Goal: Task Accomplishment & Management: Manage account settings

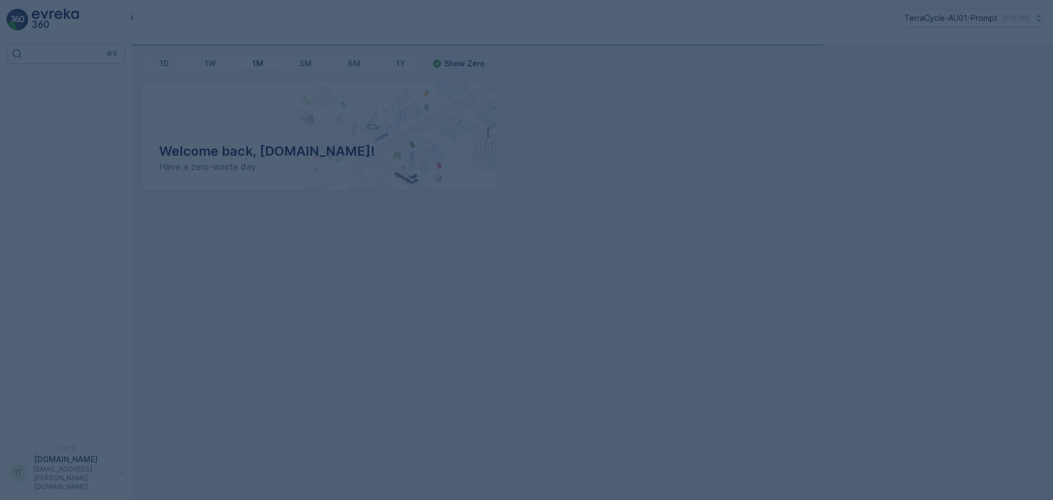
click at [905, 20] on div at bounding box center [526, 250] width 1053 height 500
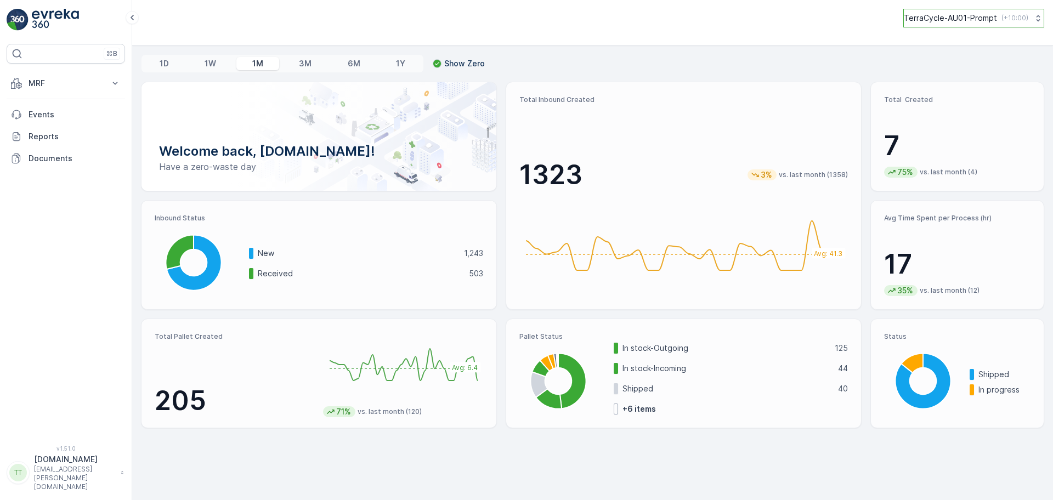
click at [955, 22] on p "TerraCycle-AU01-Prompt" at bounding box center [950, 18] width 93 height 11
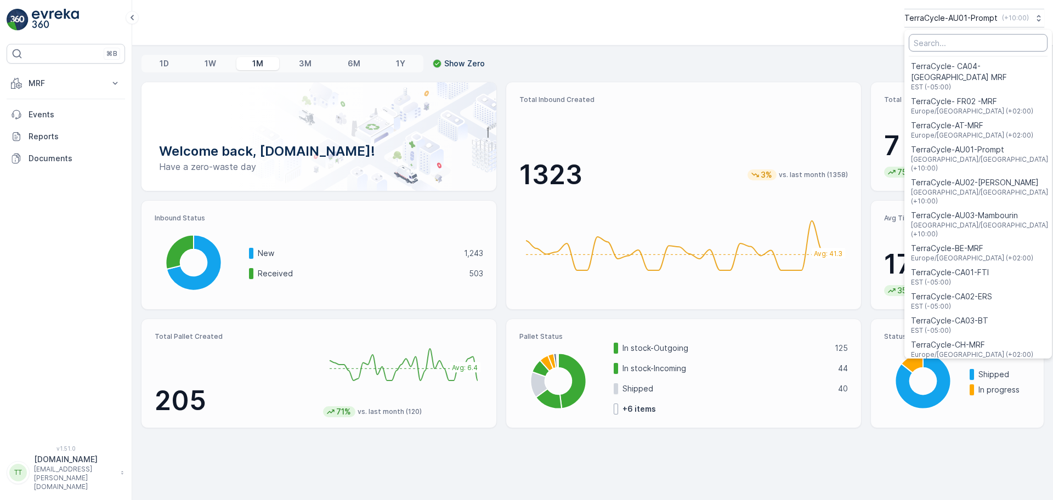
click at [944, 41] on input "Menu" at bounding box center [978, 43] width 139 height 18
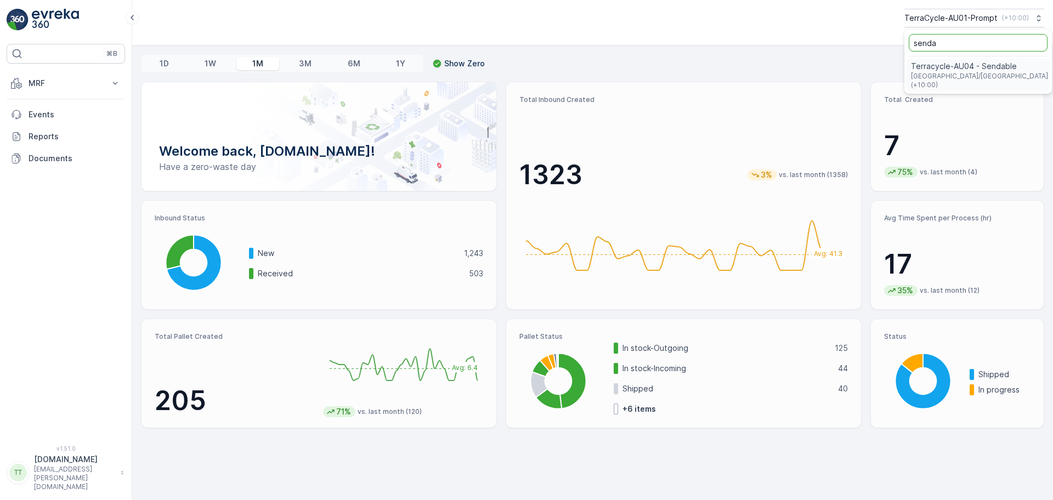
type input "senda"
click at [938, 70] on span "Terracycle-AU04 - Sendable" at bounding box center [980, 66] width 139 height 11
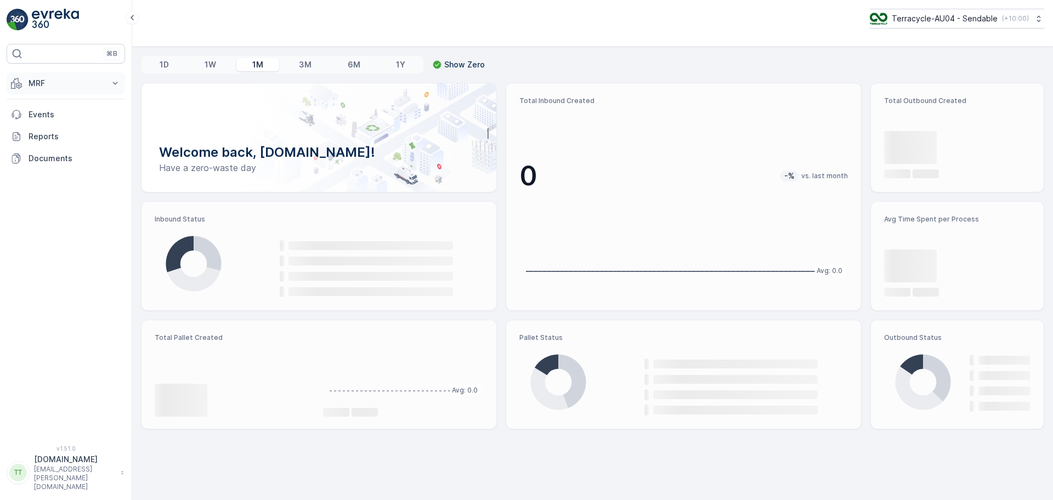
click at [47, 88] on p "MRF" at bounding box center [66, 83] width 75 height 11
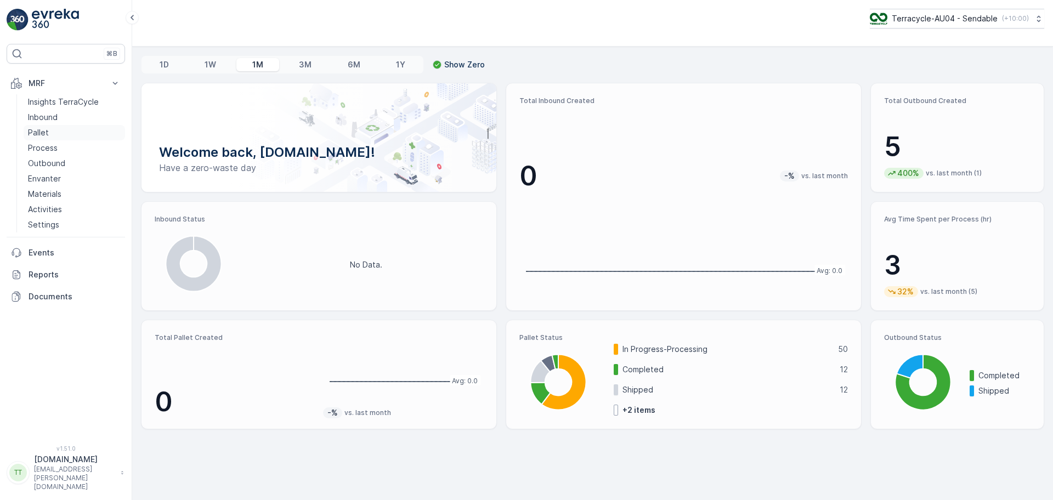
click at [48, 137] on link "Pallet" at bounding box center [74, 132] width 101 height 15
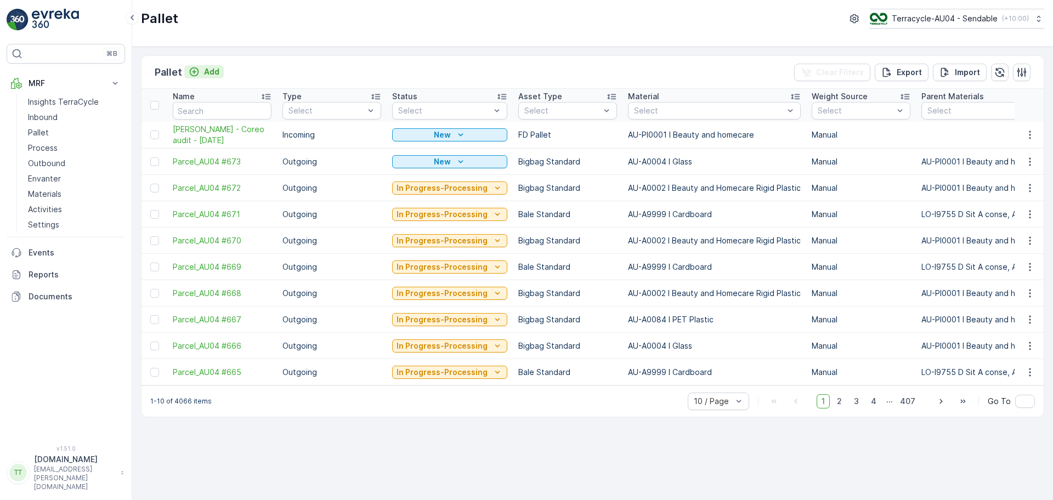
click at [200, 72] on div "Add" at bounding box center [204, 71] width 31 height 11
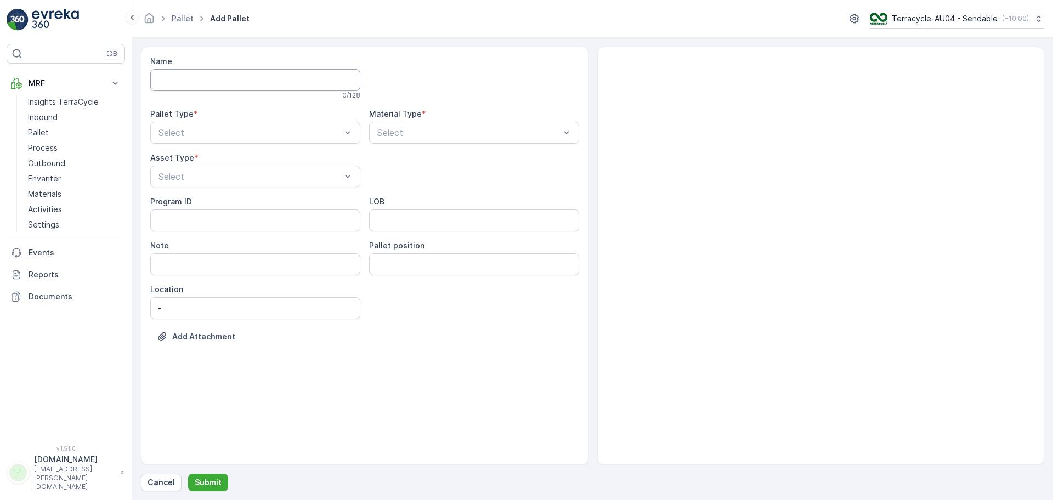
click at [201, 73] on input "Name" at bounding box center [255, 80] width 210 height 22
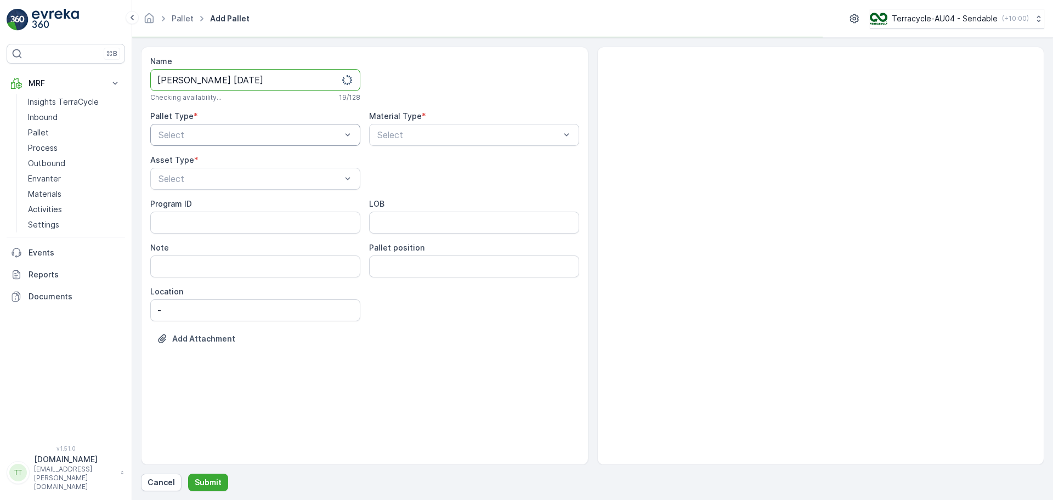
type input "FD Mecca 01/10/2025"
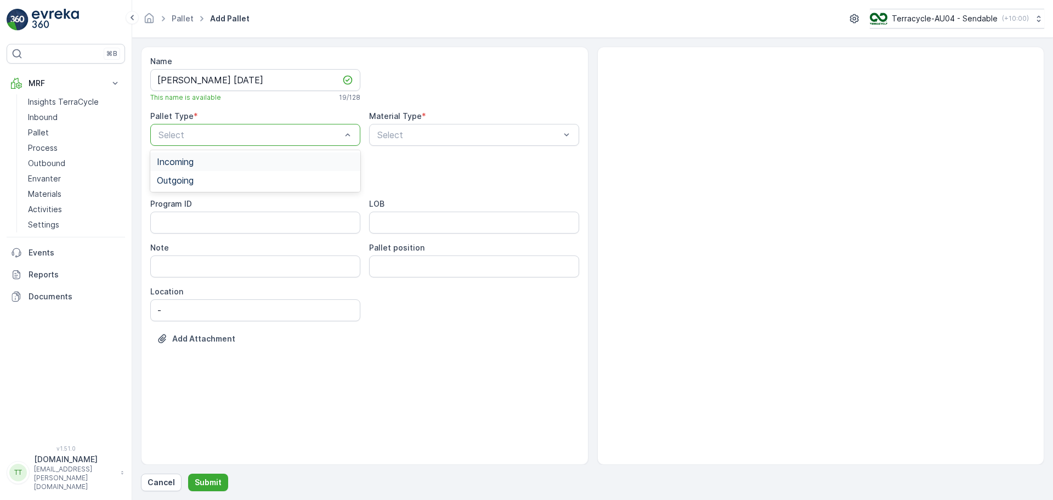
drag, startPoint x: 188, startPoint y: 132, endPoint x: 184, endPoint y: 161, distance: 29.3
click at [184, 161] on span "Incoming" at bounding box center [175, 162] width 37 height 10
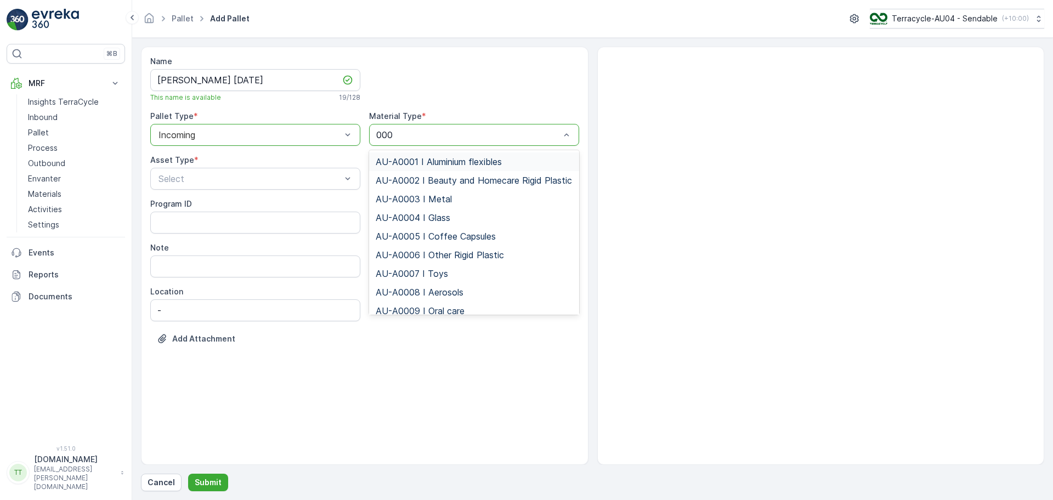
type input "0001"
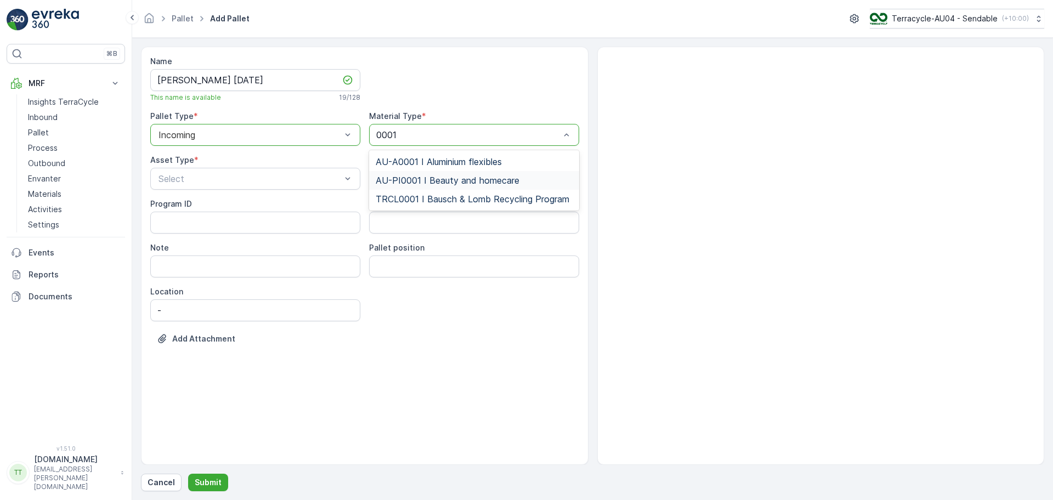
click at [428, 177] on span "AU-PI0001 I Beauty and homecare" at bounding box center [448, 180] width 144 height 10
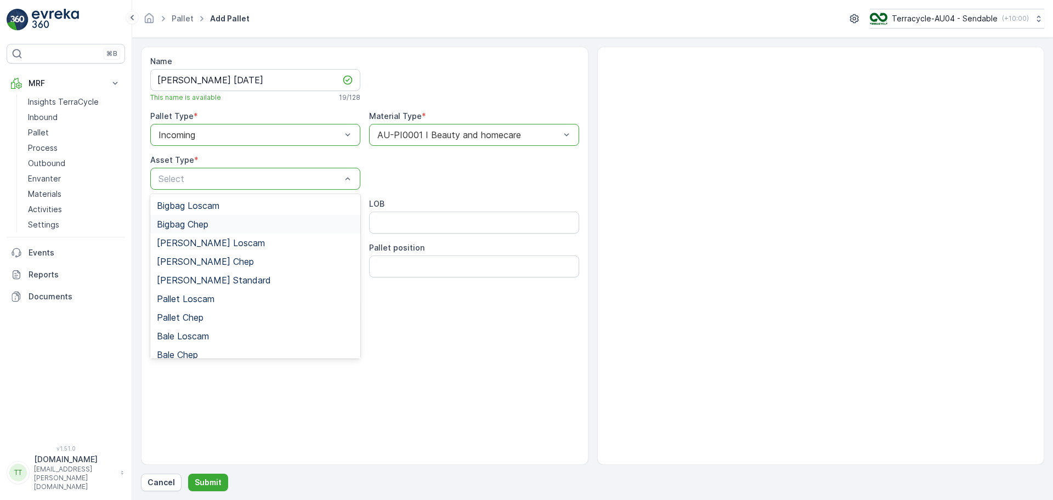
scroll to position [101, 0]
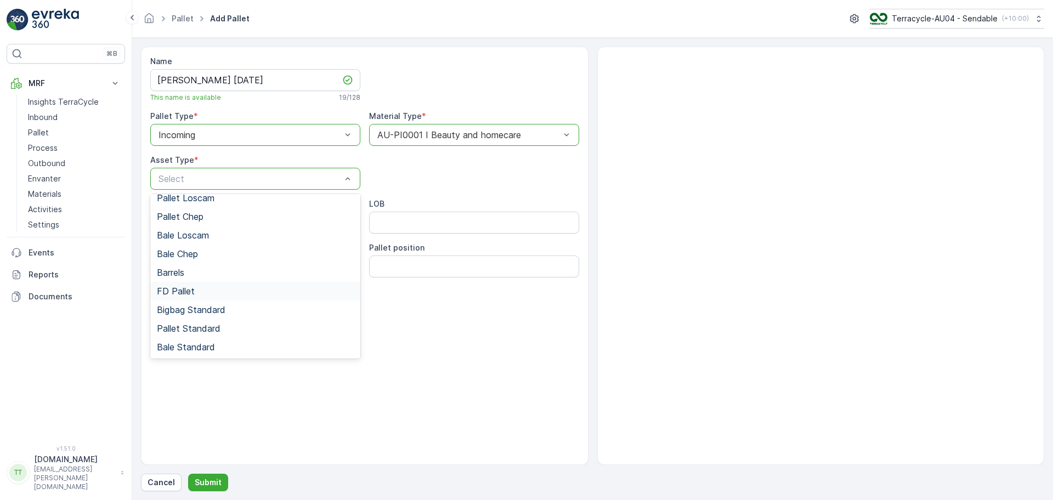
click at [202, 294] on div "FD Pallet" at bounding box center [255, 291] width 197 height 10
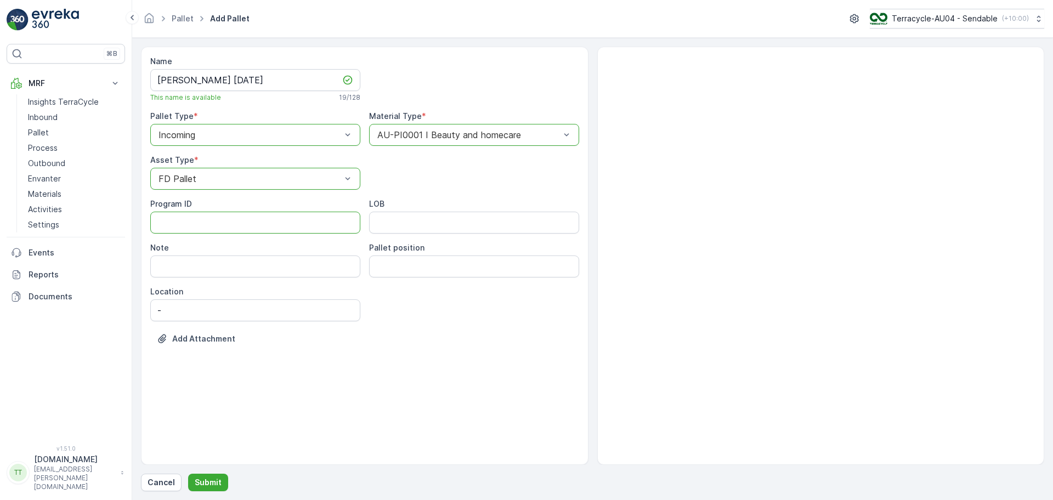
click at [226, 225] on ID "Program ID" at bounding box center [255, 223] width 210 height 22
type ID "1252"
click at [408, 227] on input "LOB" at bounding box center [474, 223] width 210 height 22
type input "FD"
click at [418, 343] on div "Add Attachment" at bounding box center [364, 345] width 429 height 31
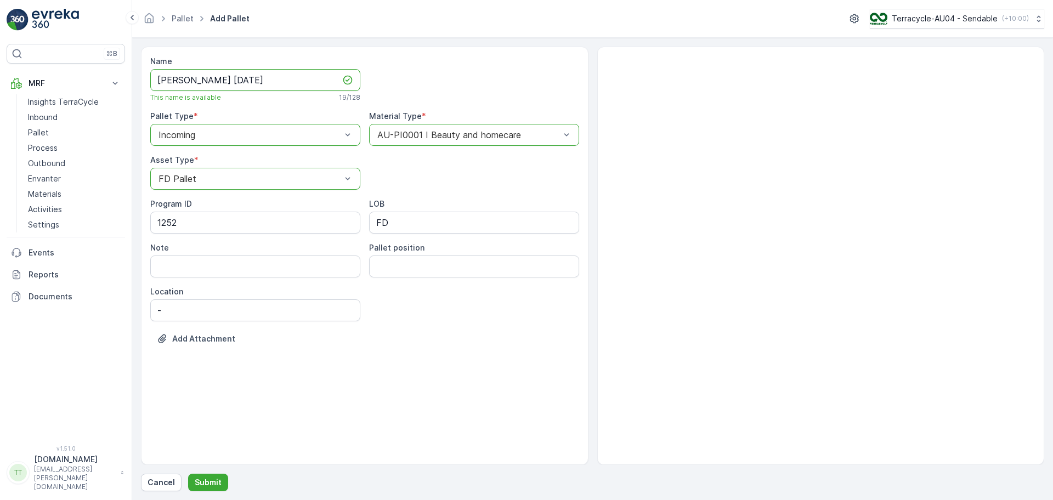
click at [272, 82] on input "FD Mecca 01/10/2025" at bounding box center [255, 80] width 210 height 22
type input "FD Mecca 01/10/2025 Pallet 1"
click at [250, 421] on div "Name FD Mecca 01/10/2025 Pallet 1 Checking availability... 28 / 128 Pallet Type…" at bounding box center [364, 256] width 447 height 418
click at [213, 487] on p "Submit" at bounding box center [208, 482] width 27 height 11
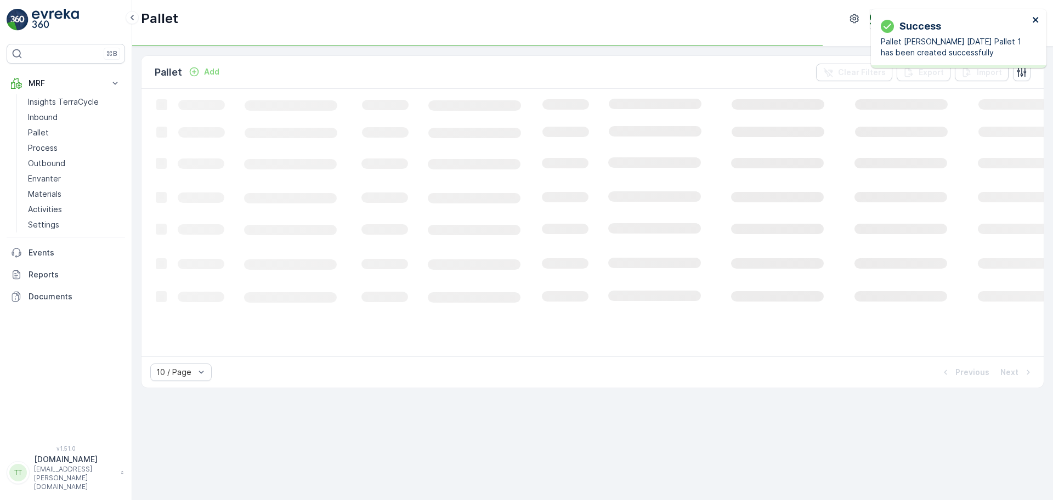
click at [1036, 21] on icon "close" at bounding box center [1035, 19] width 5 height 5
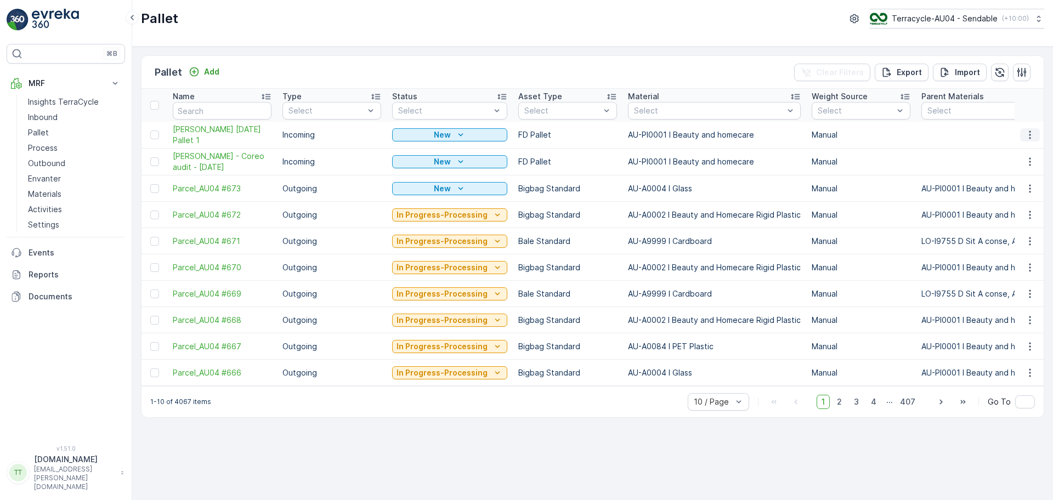
click at [1024, 129] on button "button" at bounding box center [1030, 134] width 20 height 13
click at [1013, 183] on span "Duplicate Pallet" at bounding box center [1014, 182] width 58 height 11
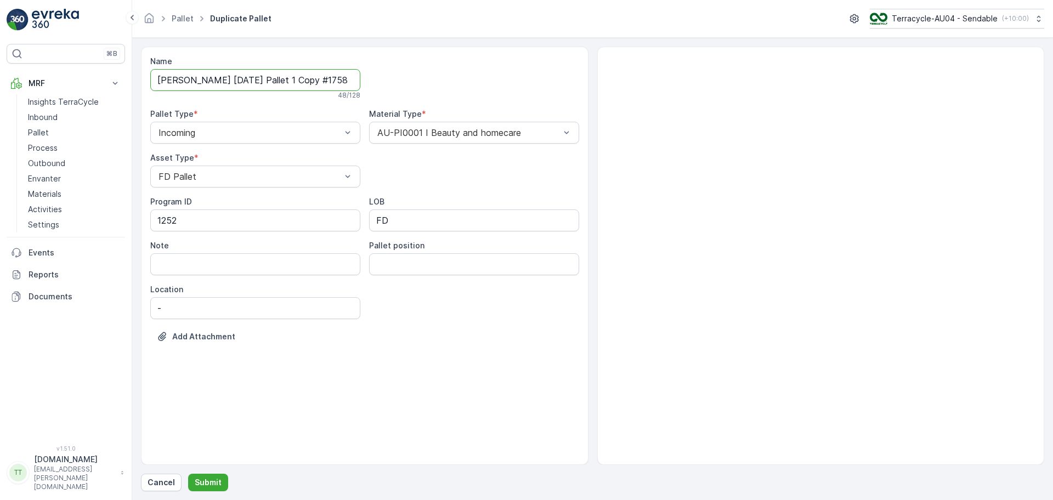
scroll to position [0, 30]
drag, startPoint x: 277, startPoint y: 78, endPoint x: 439, endPoint y: 80, distance: 161.2
click at [443, 77] on div "Name FD Mecca 01/10/2025 Pallet 1 Copy #1758783616797 48 / 128 Pallet Type * In…" at bounding box center [364, 207] width 429 height 303
type input "FD Mecca 01/10/2025 Pallet 2"
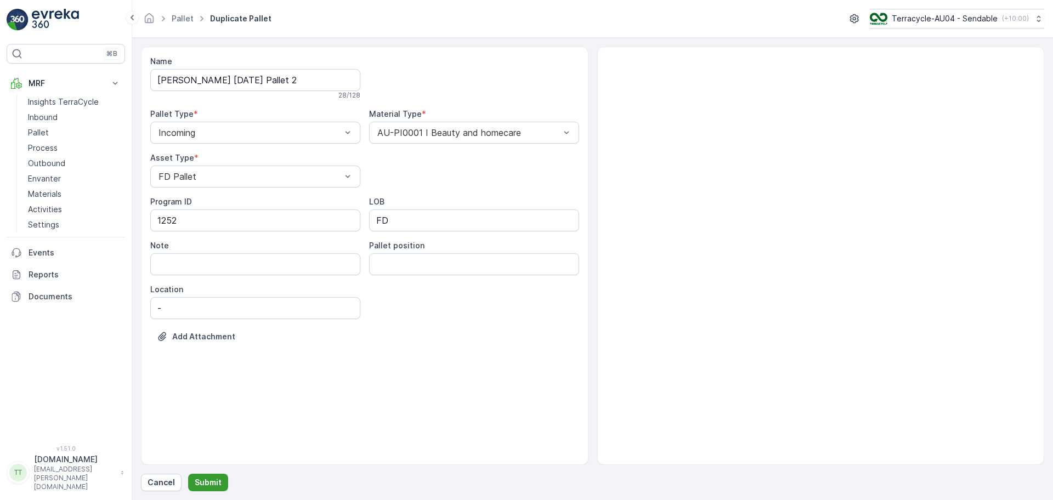
click at [219, 479] on p "Submit" at bounding box center [208, 482] width 27 height 11
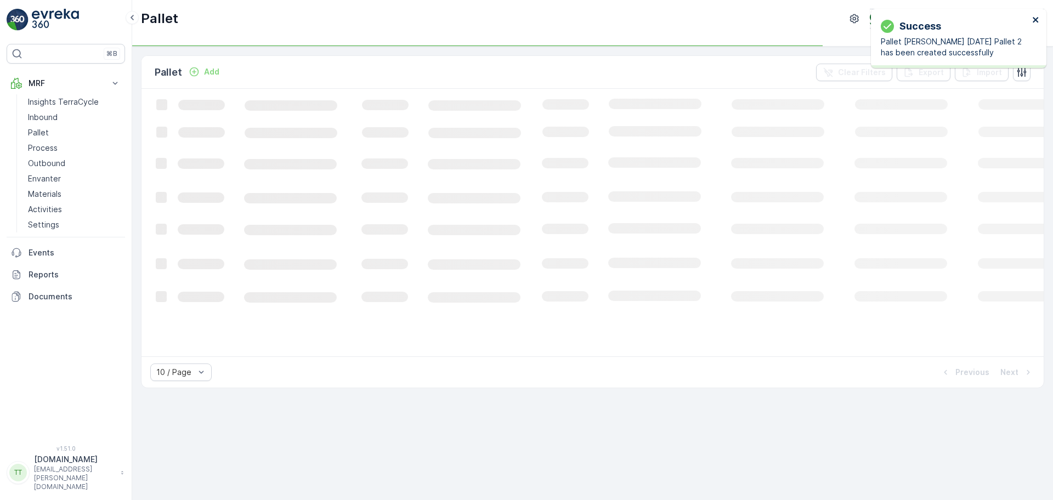
click at [1036, 18] on icon "close" at bounding box center [1036, 19] width 8 height 9
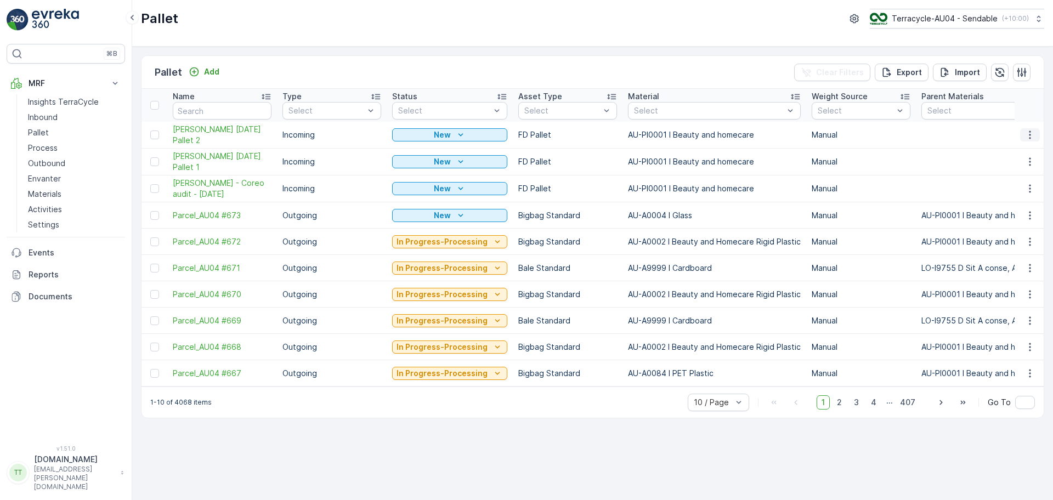
click at [1030, 131] on icon "button" at bounding box center [1030, 135] width 2 height 8
click at [1009, 180] on span "Duplicate Pallet" at bounding box center [1014, 182] width 58 height 11
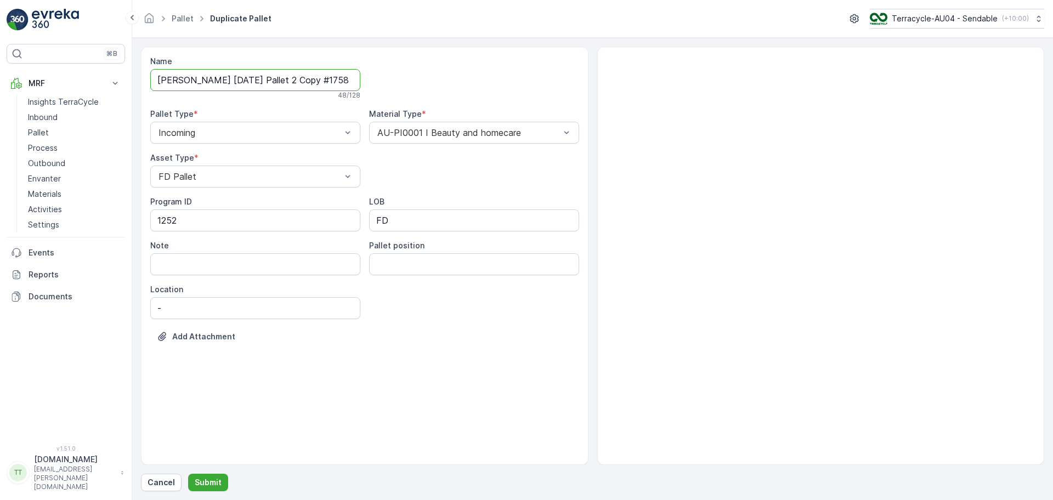
scroll to position [0, 33]
drag, startPoint x: 277, startPoint y: 83, endPoint x: 482, endPoint y: 79, distance: 205.1
click at [482, 79] on div "Name FD Mecca 01/10/2025 Pallet 2 Copy #1758783626075 48 / 128 Pallet Type * In…" at bounding box center [364, 207] width 429 height 303
type input "FD Mecca 01/10/2025 Pallet 3"
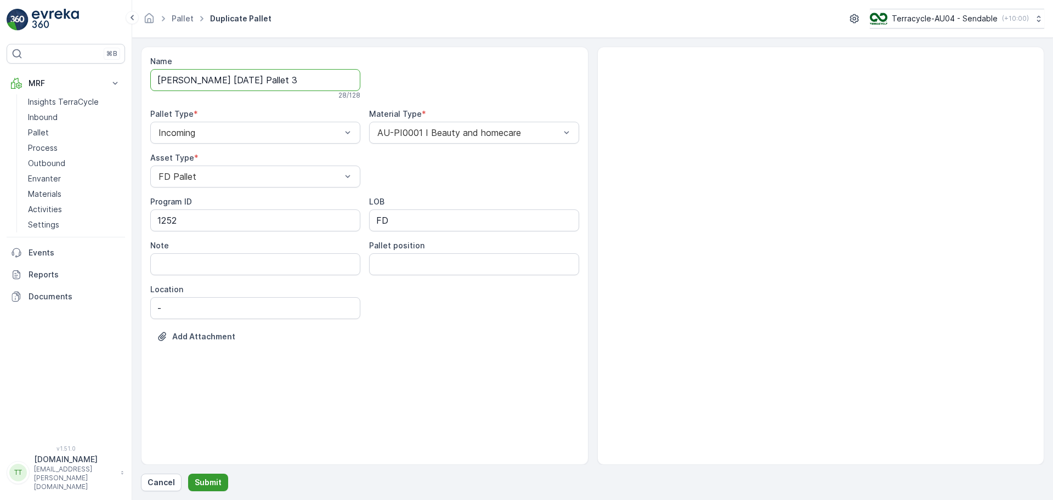
click at [199, 480] on p "Submit" at bounding box center [208, 482] width 27 height 11
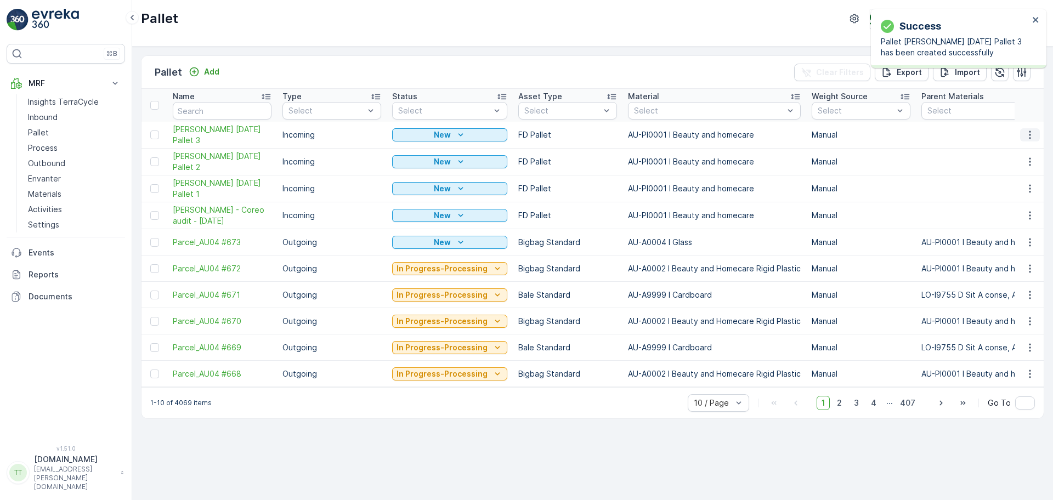
click at [1022, 131] on button "button" at bounding box center [1030, 134] width 20 height 13
click at [1010, 179] on span "Duplicate Pallet" at bounding box center [1014, 182] width 58 height 11
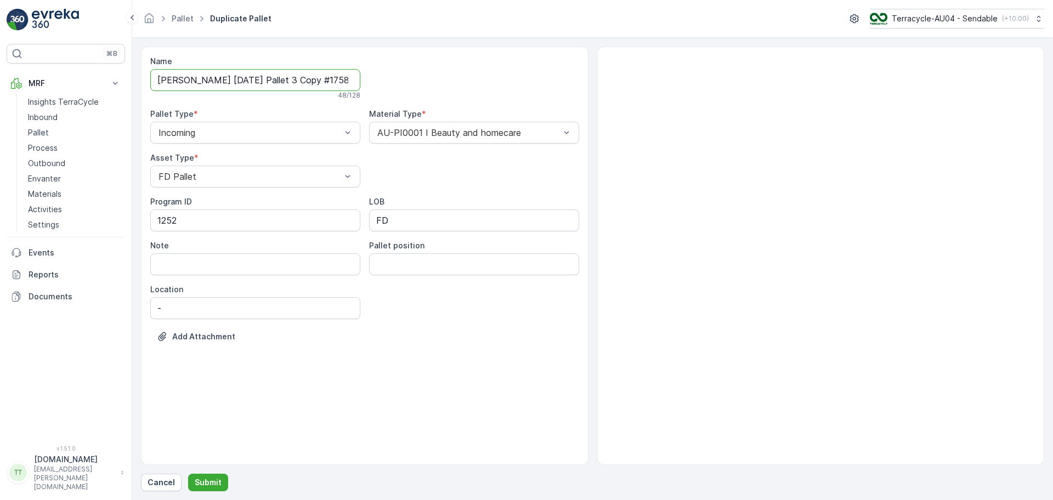
scroll to position [0, 33]
drag, startPoint x: 372, startPoint y: 80, endPoint x: 517, endPoint y: 78, distance: 144.8
click at [517, 78] on div "Name FD Mecca 01/10/2025 Pallet 3 Copy #1758783635142 48 / 128 Pallet Type * In…" at bounding box center [364, 207] width 429 height 303
type input "FD Mecca 01/10/2025 Pallet 4"
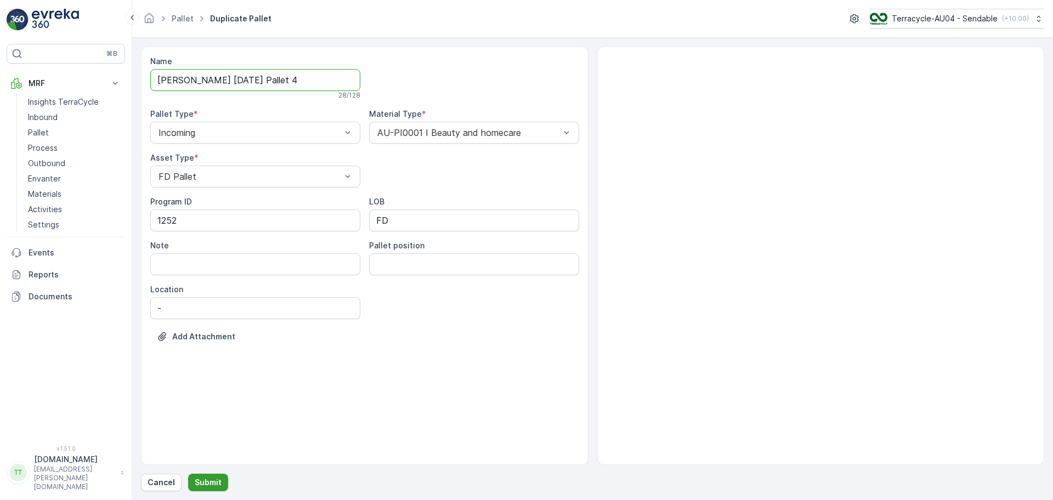
click at [202, 475] on button "Submit" at bounding box center [208, 483] width 40 height 18
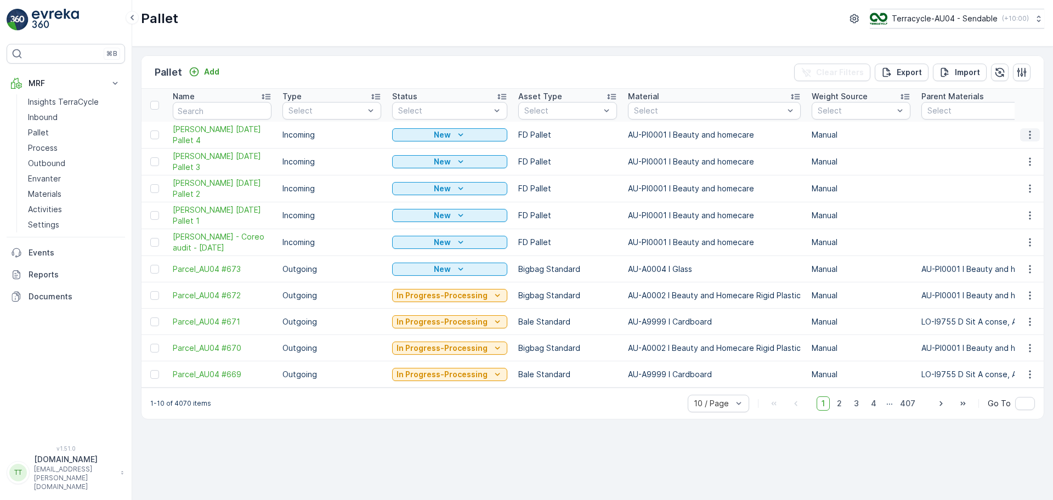
click at [1031, 135] on icon "button" at bounding box center [1029, 134] width 11 height 11
click at [1009, 182] on span "Duplicate Pallet" at bounding box center [1014, 182] width 58 height 11
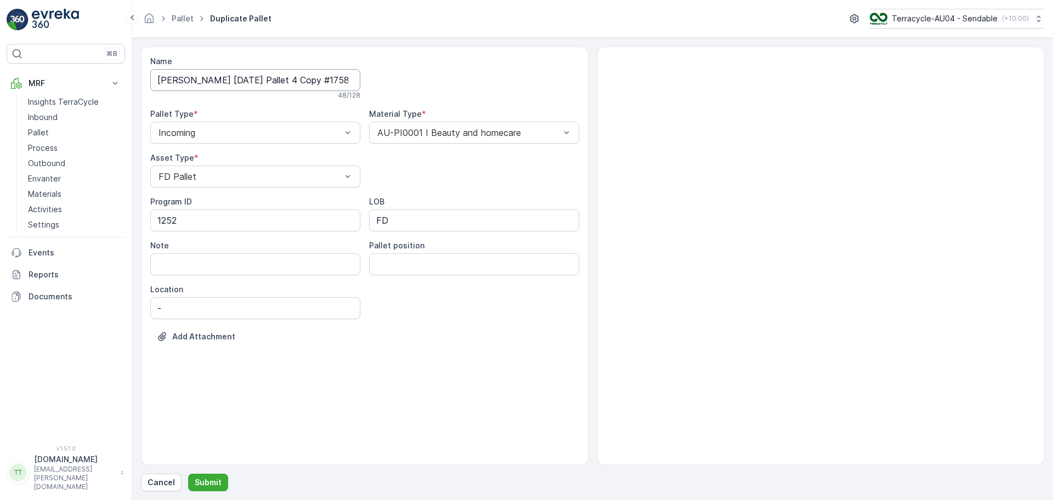
scroll to position [0, 33]
drag, startPoint x: 276, startPoint y: 81, endPoint x: 487, endPoint y: 81, distance: 210.6
click at [486, 81] on div "Name FD Mecca 01/10/2025 Pallet 4 Copy #1758783651660 48 / 128 Pallet Type * In…" at bounding box center [364, 207] width 429 height 303
type input "FD Mecca 01/10/2025 Pallet 5"
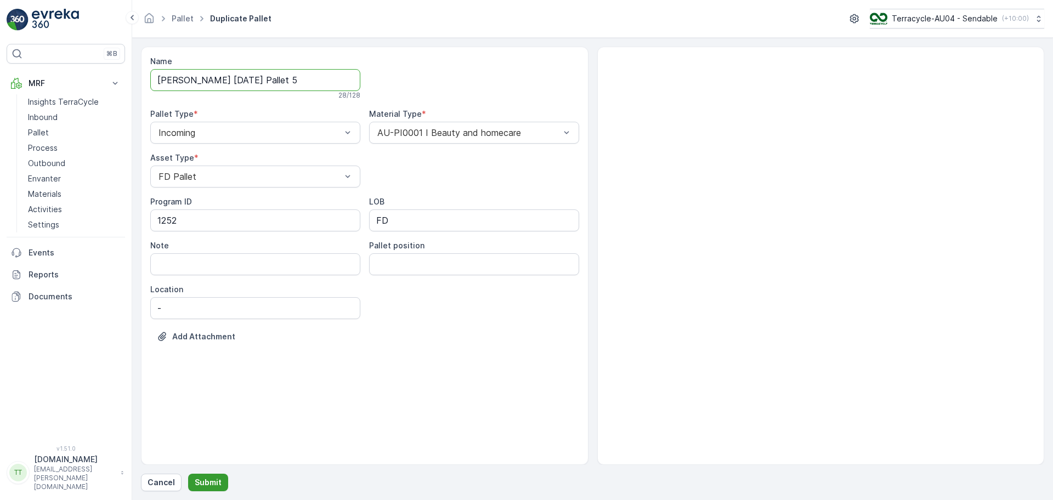
click at [208, 484] on p "Submit" at bounding box center [208, 482] width 27 height 11
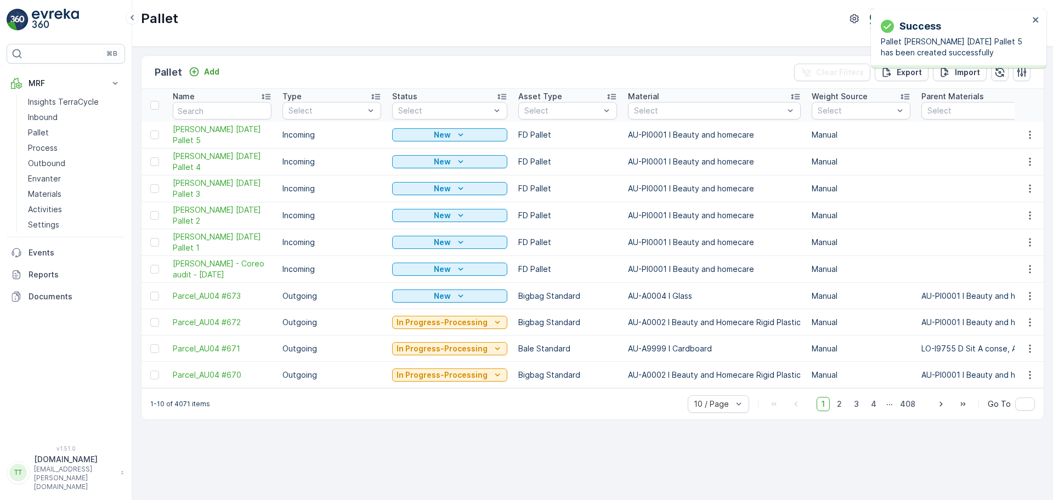
click at [489, 466] on div "Pallet Add Clear Filters Export Import Name Type Select Status Select Asset Typ…" at bounding box center [592, 274] width 921 height 454
click at [1024, 138] on button "button" at bounding box center [1030, 134] width 20 height 13
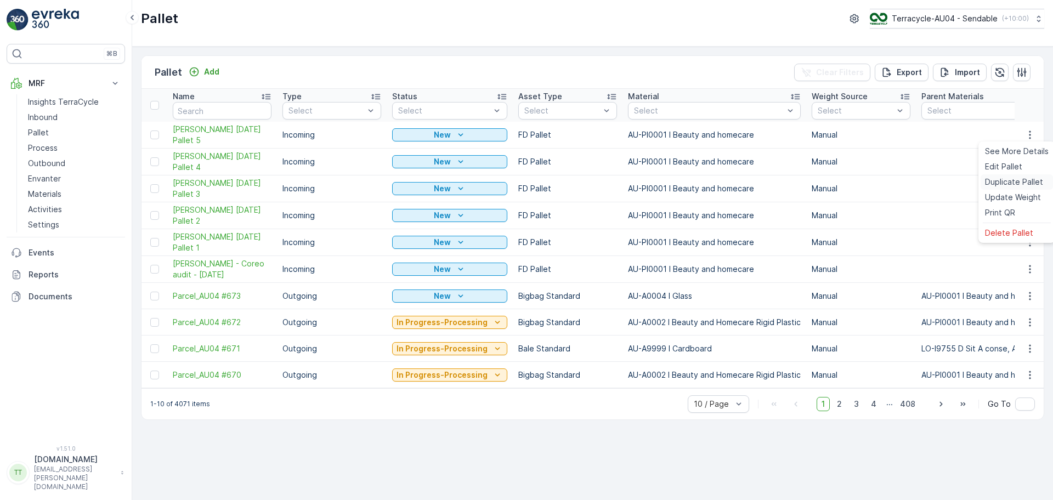
click at [1002, 182] on span "Duplicate Pallet" at bounding box center [1014, 182] width 58 height 11
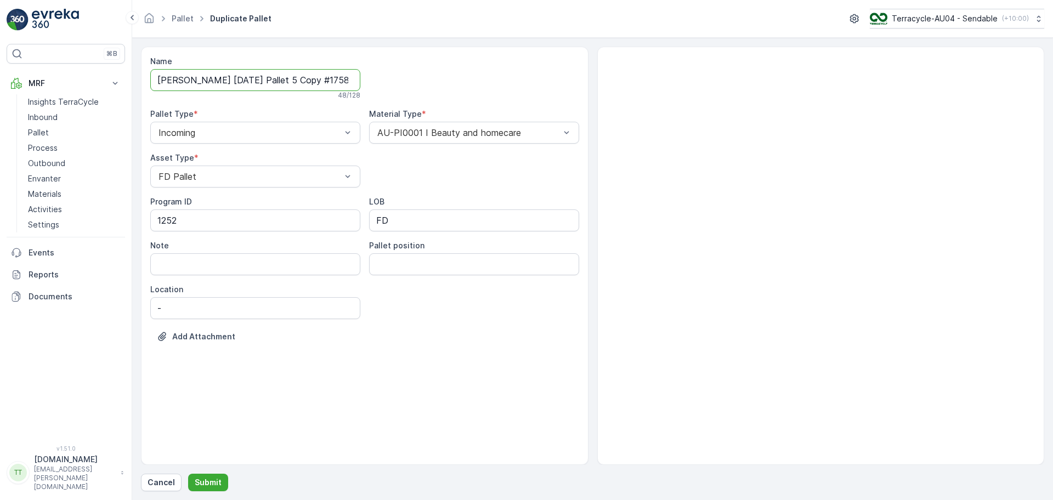
scroll to position [0, 32]
drag, startPoint x: 277, startPoint y: 81, endPoint x: 537, endPoint y: 81, distance: 260.5
click at [537, 81] on div "Name FD Mecca 01/10/2025 Pallet 5 Copy #1758783662153 48 / 128 Pallet Type * In…" at bounding box center [364, 207] width 429 height 303
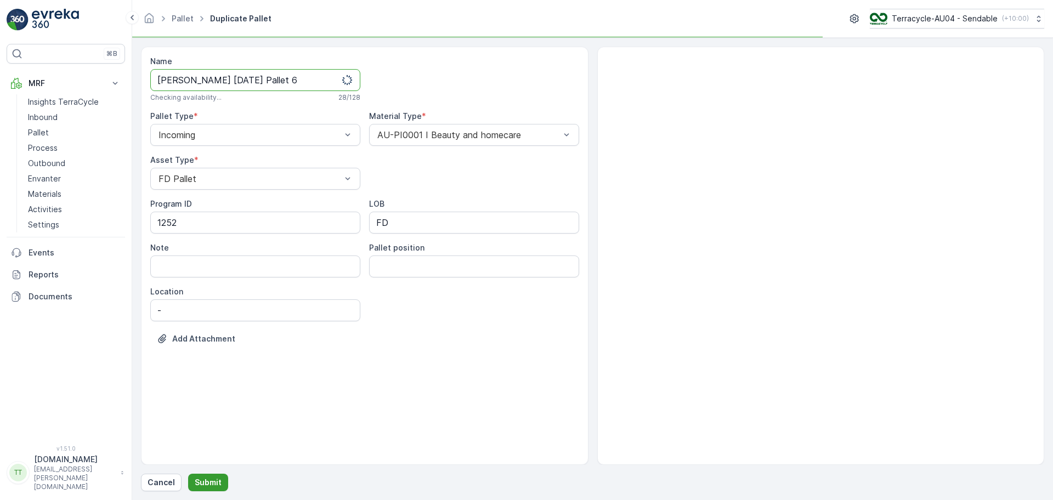
type input "FD Mecca 01/10/2025 Pallet 6"
click at [199, 476] on button "Submit" at bounding box center [208, 483] width 40 height 18
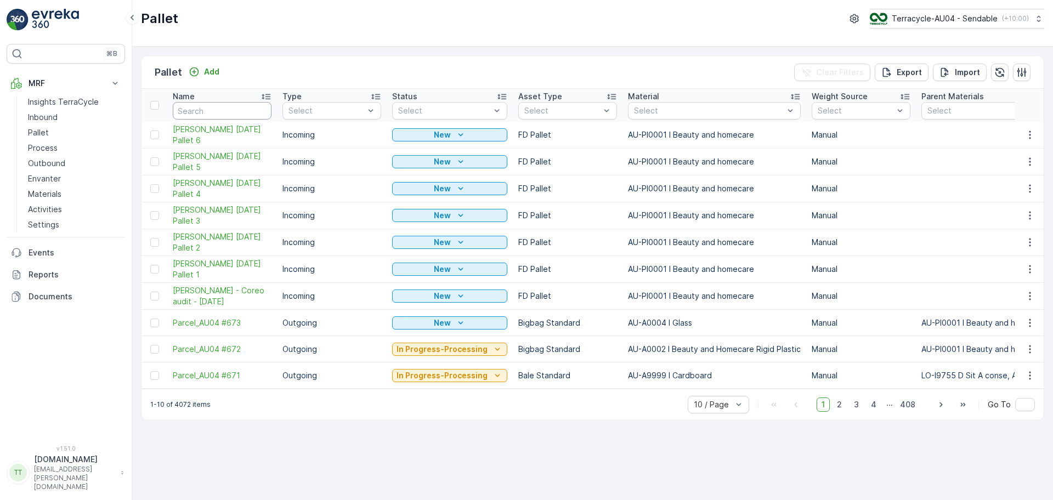
click at [223, 107] on input "text" at bounding box center [222, 111] width 99 height 18
type input "N"
type input "Mecca"
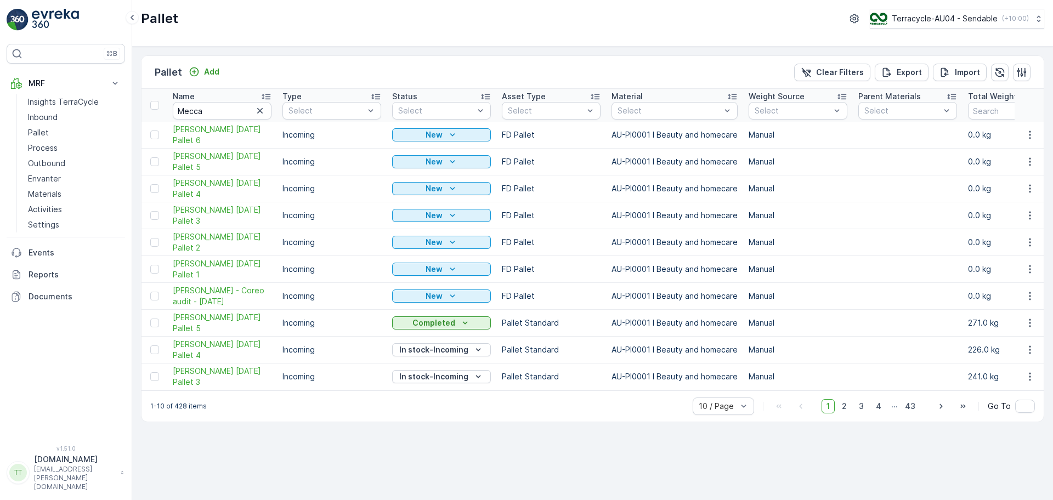
drag, startPoint x: 222, startPoint y: 338, endPoint x: 242, endPoint y: 423, distance: 87.5
click at [242, 422] on div "1-10 of 428 items 10 / Page 1 2 3 4 ... 43 Go To" at bounding box center [592, 405] width 902 height 31
drag, startPoint x: 226, startPoint y: 337, endPoint x: 239, endPoint y: 400, distance: 63.7
click at [244, 433] on div "Pallet Add Clear Filters Export Import Name Mecca Type Select Status Select Ass…" at bounding box center [592, 274] width 921 height 454
click at [843, 410] on span "2" at bounding box center [844, 406] width 15 height 14
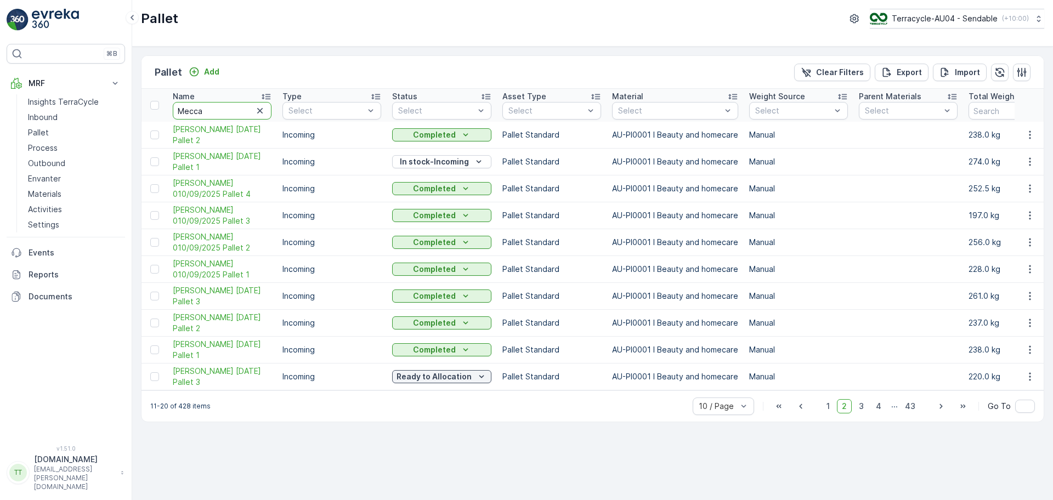
drag, startPoint x: 217, startPoint y: 109, endPoint x: 165, endPoint y: 108, distance: 52.1
type input "bio"
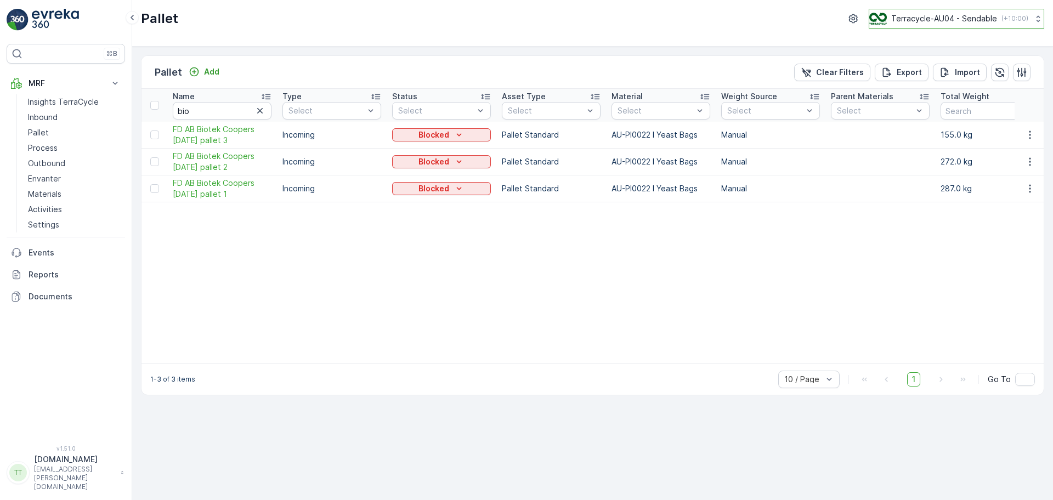
click at [916, 24] on p "Terracycle-AU04 - Sendable" at bounding box center [944, 18] width 106 height 11
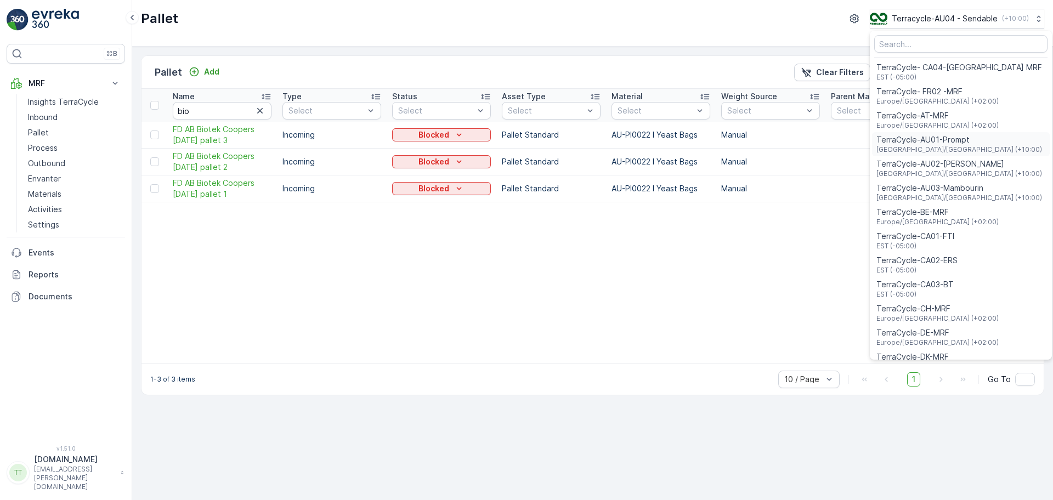
click at [926, 146] on span "Australia/Sydney (+10:00)" at bounding box center [959, 149] width 166 height 9
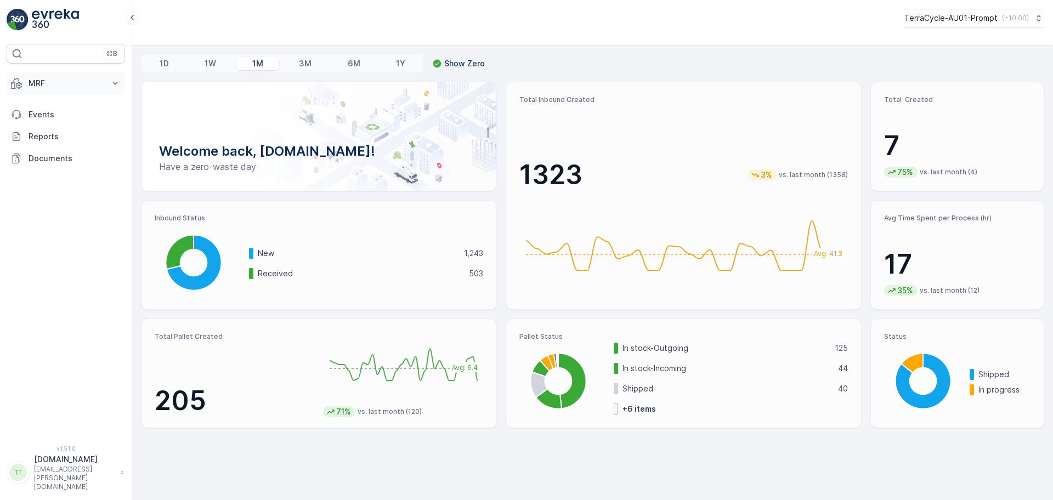
click at [67, 86] on p "MRF" at bounding box center [66, 83] width 75 height 11
click at [56, 132] on link "Pallet" at bounding box center [74, 132] width 101 height 15
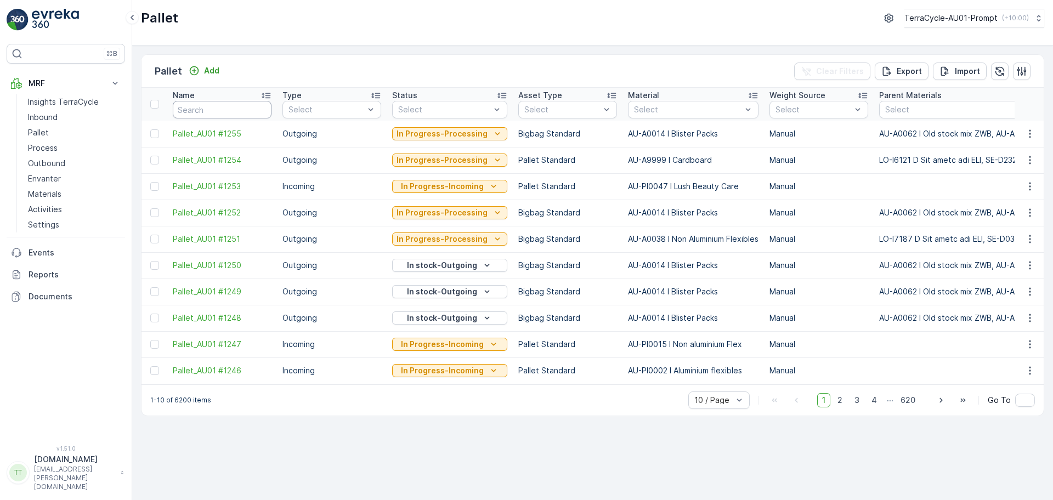
click at [213, 101] on input "text" at bounding box center [222, 110] width 99 height 18
type input "AB"
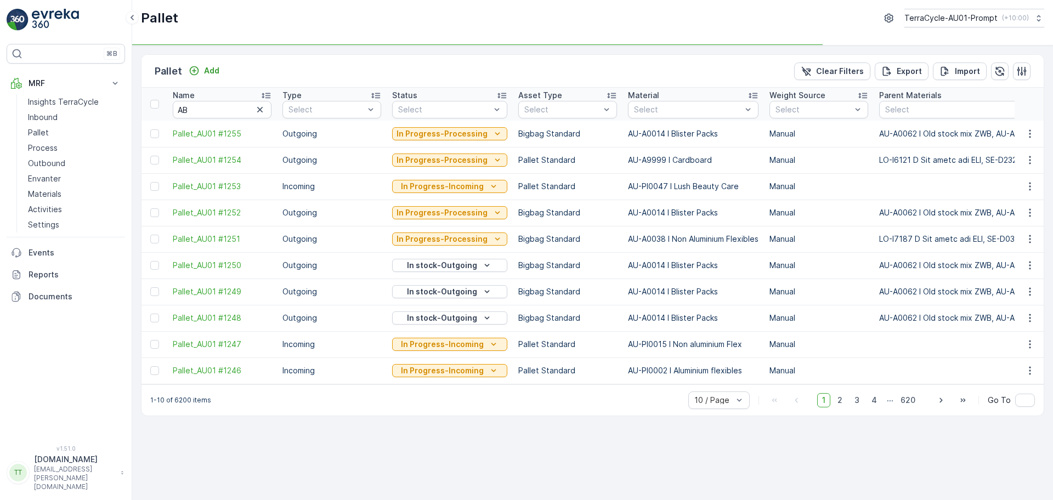
click at [333, 55] on div "Pallet Add Clear Filters Export Import" at bounding box center [592, 71] width 902 height 33
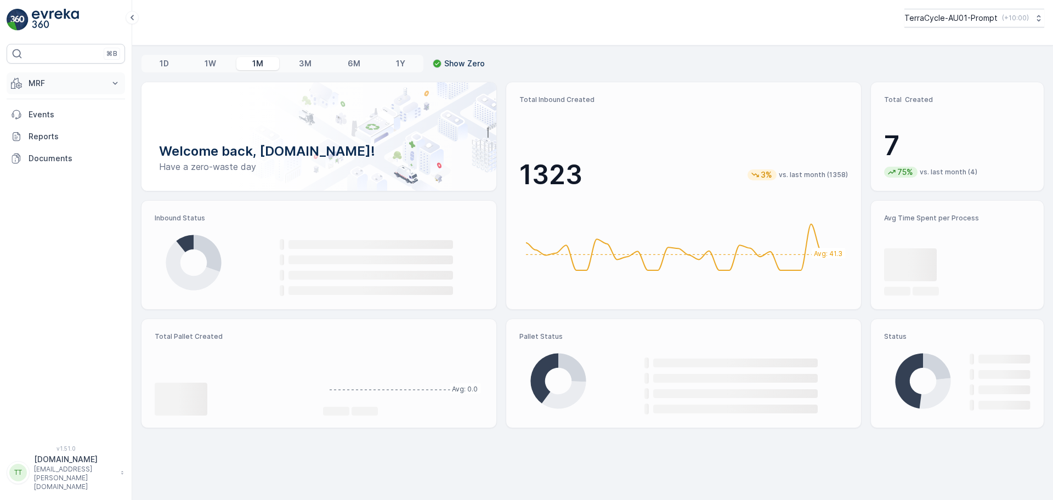
click at [87, 90] on button "MRF" at bounding box center [66, 83] width 118 height 22
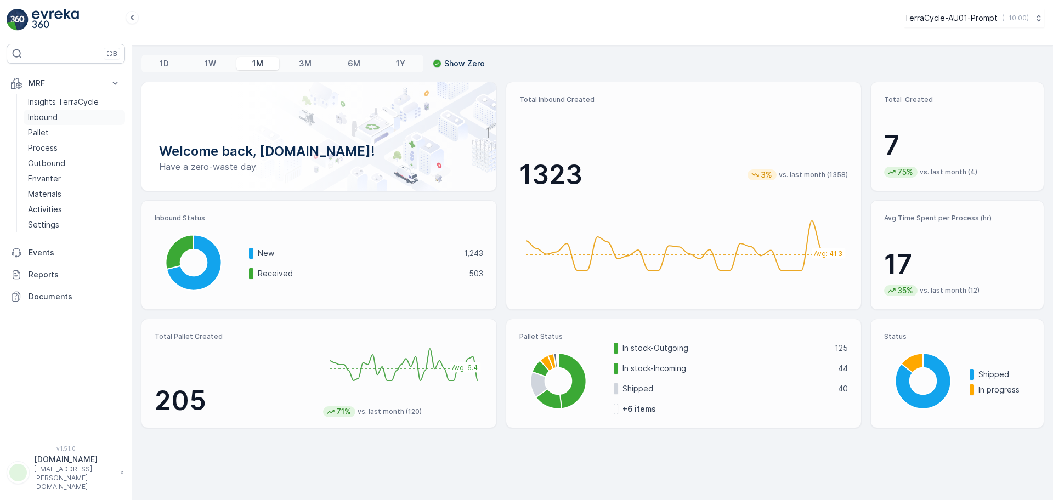
click at [48, 118] on p "Inbound" at bounding box center [43, 117] width 30 height 11
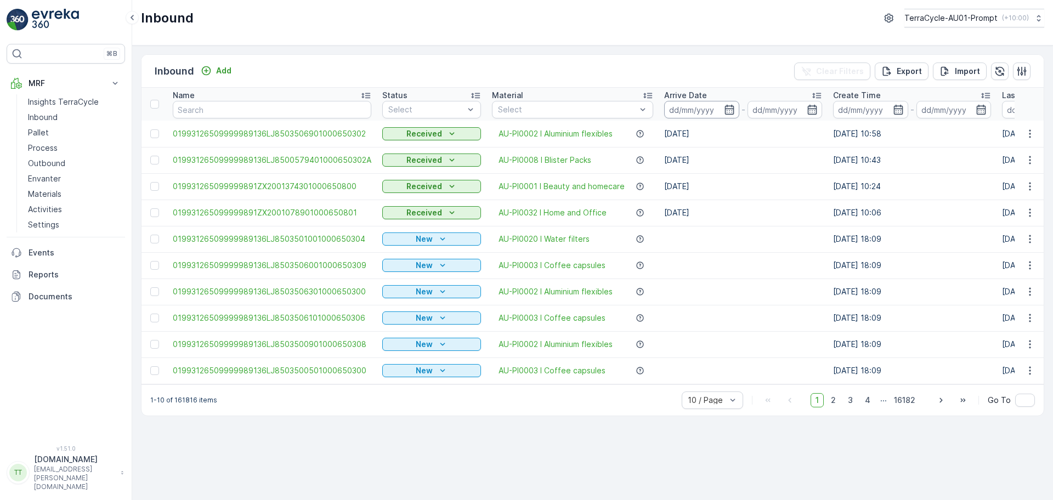
click at [666, 108] on input at bounding box center [701, 110] width 75 height 18
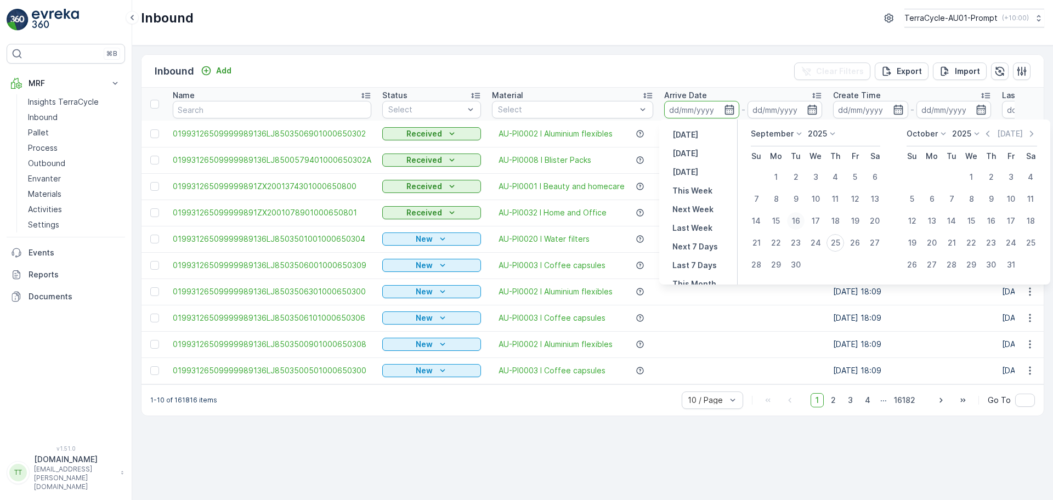
click at [797, 221] on div "16" at bounding box center [796, 221] width 18 height 18
type input "16.09.2025"
click at [833, 246] on div "25" at bounding box center [835, 243] width 18 height 18
type input "[DATE]"
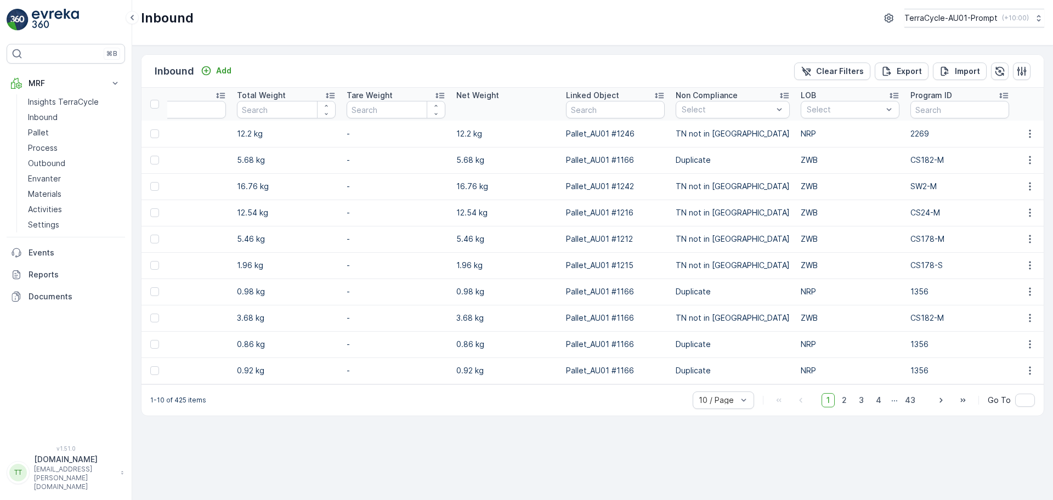
scroll to position [0, 1243]
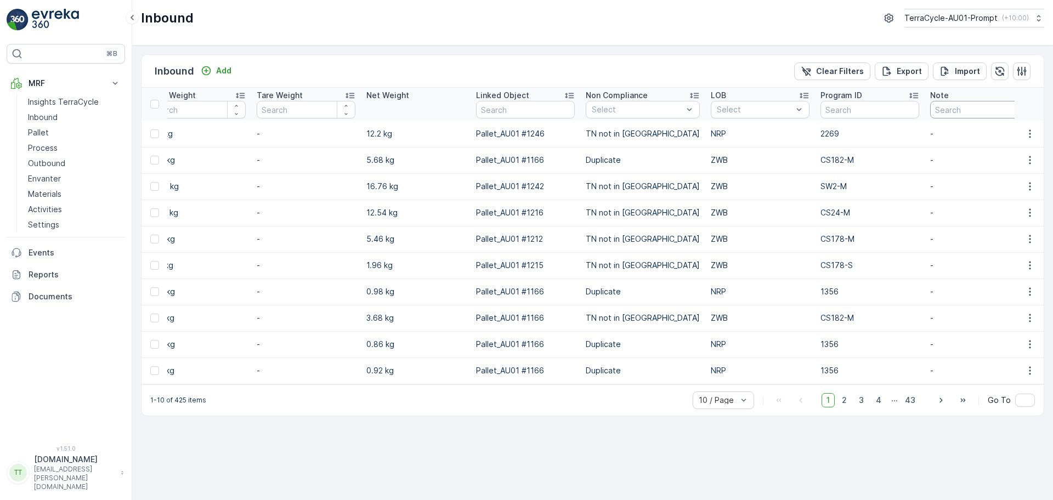
click at [933, 111] on input "text" at bounding box center [979, 110] width 99 height 18
click at [723, 130] on div "NRP" at bounding box center [760, 133] width 86 height 9
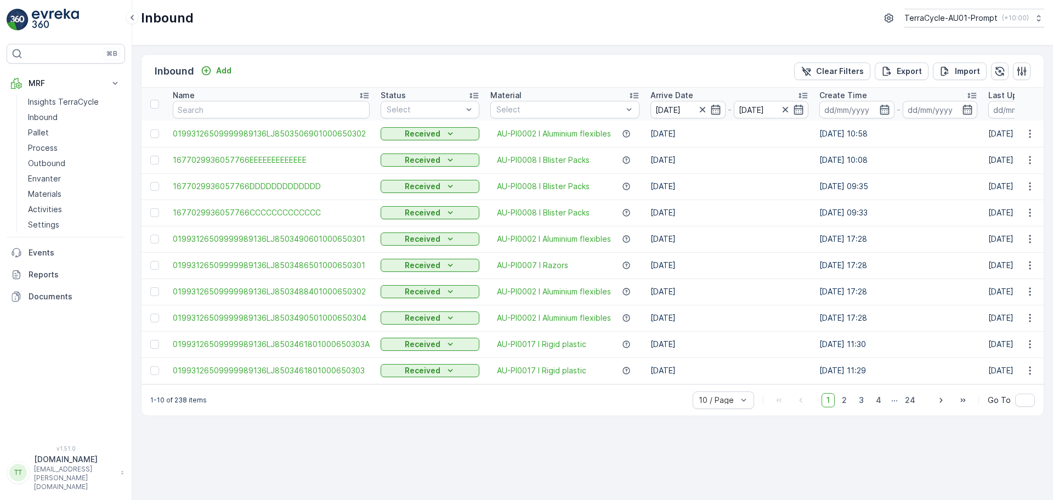
click at [411, 461] on div "Inbound Add Clear Filters Export Import Name Status Select Material Select Arri…" at bounding box center [592, 273] width 921 height 455
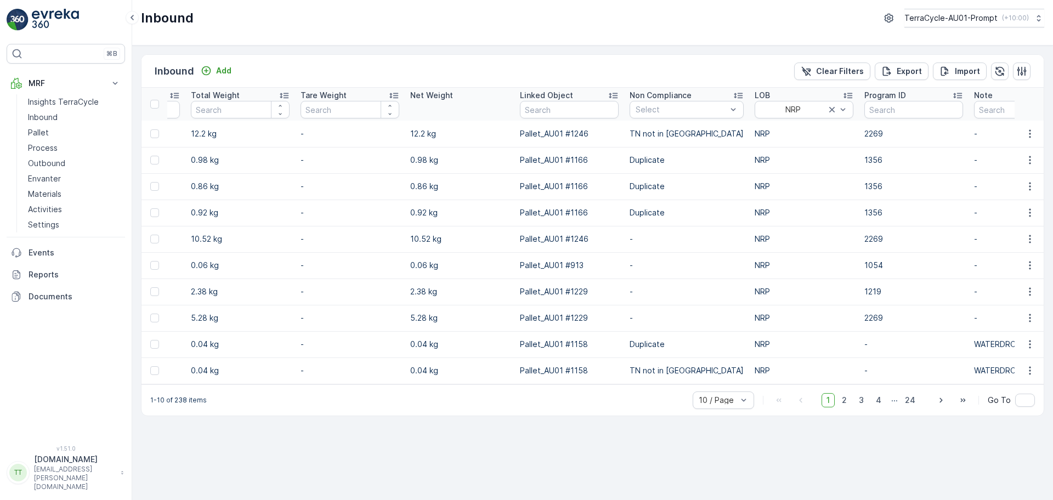
scroll to position [0, 1234]
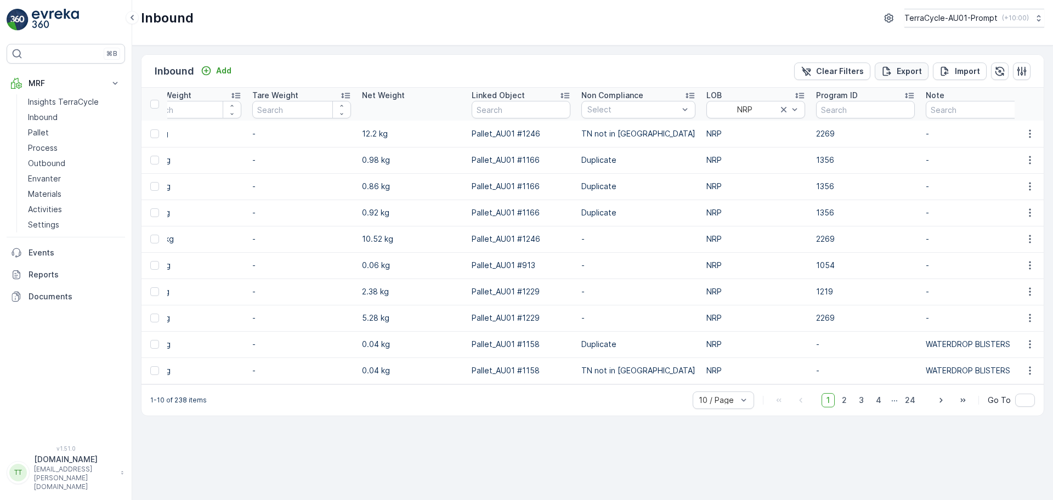
click at [909, 63] on button "Export" at bounding box center [902, 72] width 54 height 18
click at [896, 66] on span "reports" at bounding box center [955, 66] width 148 height 12
click at [42, 269] on p "Reports" at bounding box center [75, 274] width 92 height 11
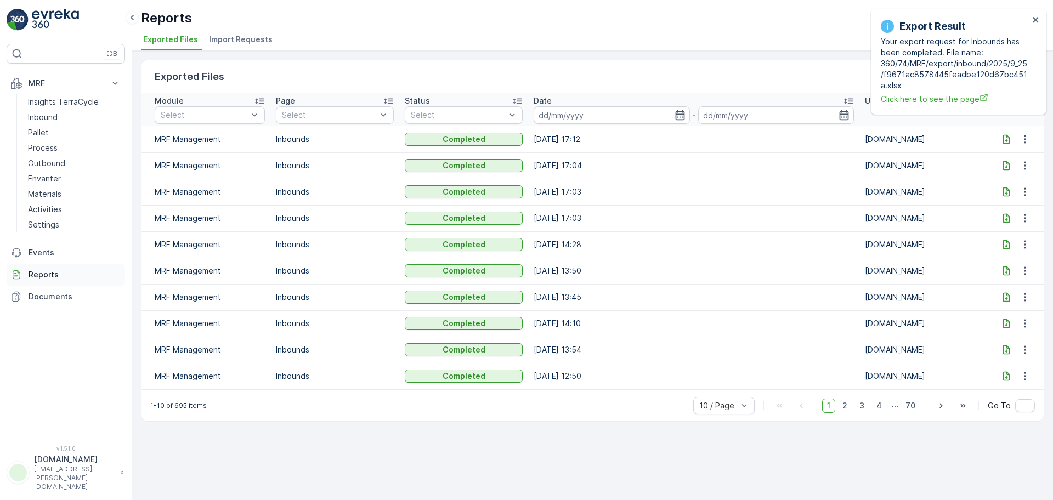
click at [42, 269] on p "Reports" at bounding box center [75, 274] width 92 height 11
click at [1003, 139] on icon at bounding box center [1006, 139] width 11 height 11
click at [1031, 25] on div "Export Result Your export request for Inbounds has been completed. File name: 3…" at bounding box center [954, 61] width 155 height 93
click at [1034, 22] on icon "close" at bounding box center [1036, 19] width 8 height 9
click at [1037, 25] on button "close" at bounding box center [1036, 20] width 8 height 10
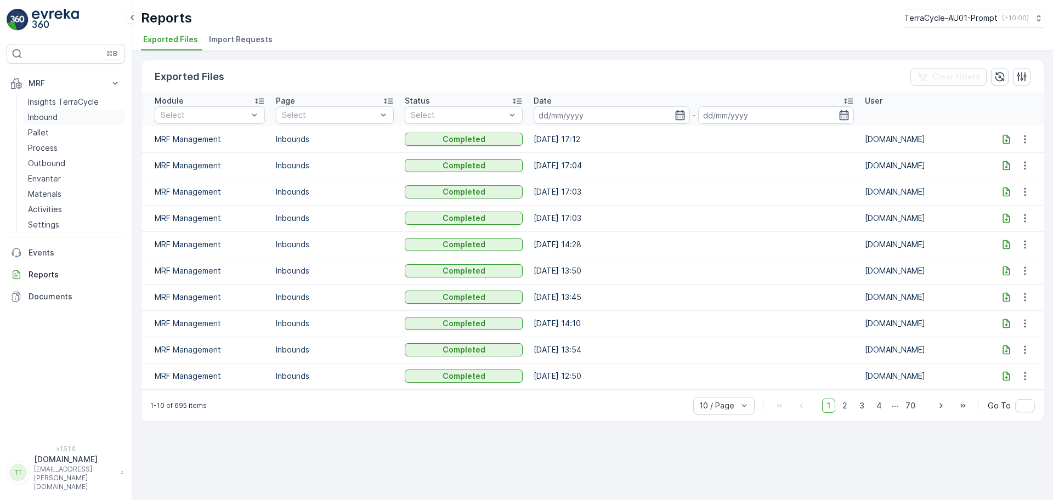
click at [43, 116] on p "Inbound" at bounding box center [43, 117] width 30 height 11
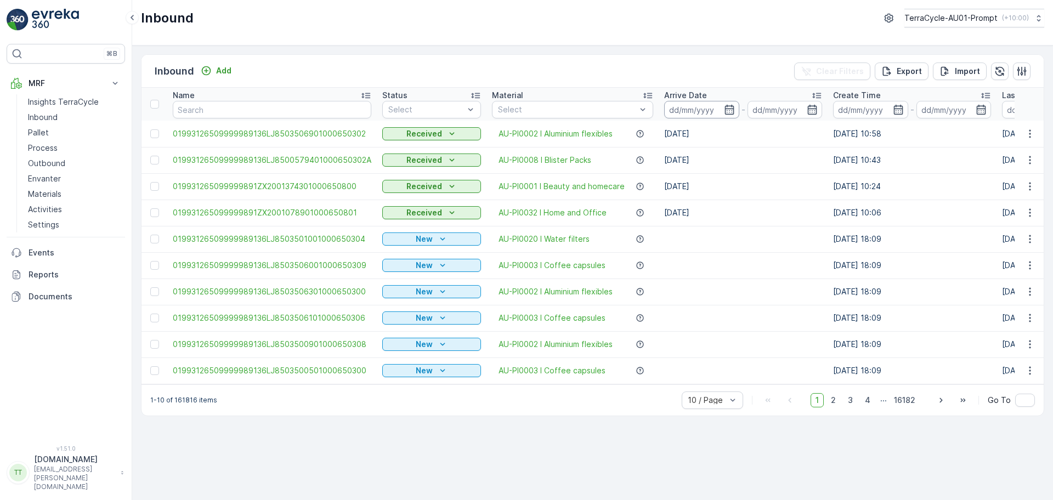
click at [697, 106] on input at bounding box center [701, 110] width 75 height 18
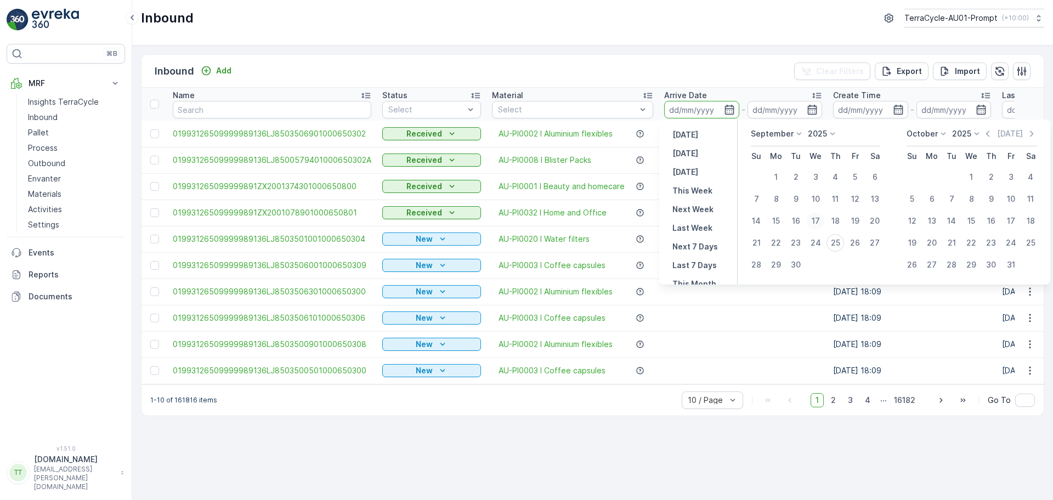
click at [807, 220] on div "17" at bounding box center [816, 221] width 18 height 18
click at [797, 220] on div "16" at bounding box center [796, 221] width 18 height 18
type input "16.09.2025"
click at [838, 241] on div "25" at bounding box center [835, 243] width 18 height 18
type input "[DATE]"
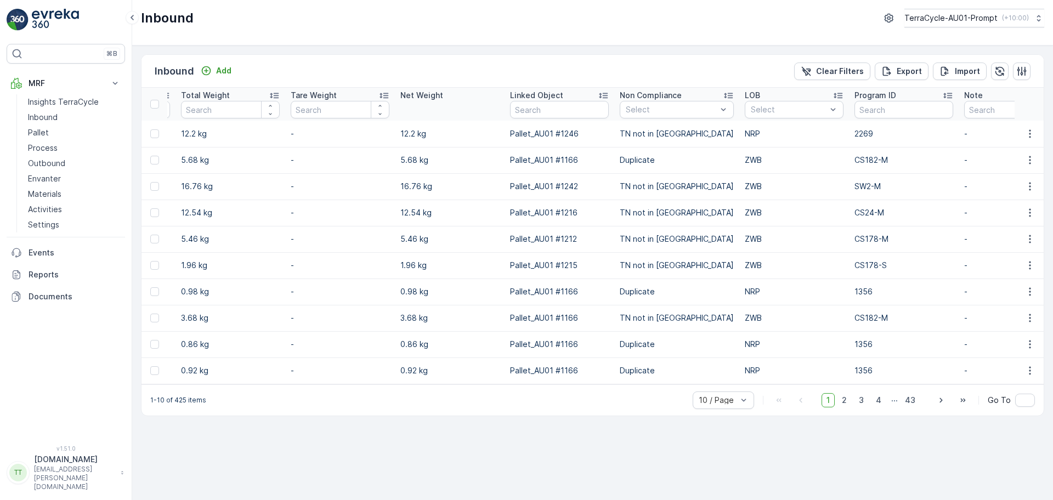
scroll to position [0, 1243]
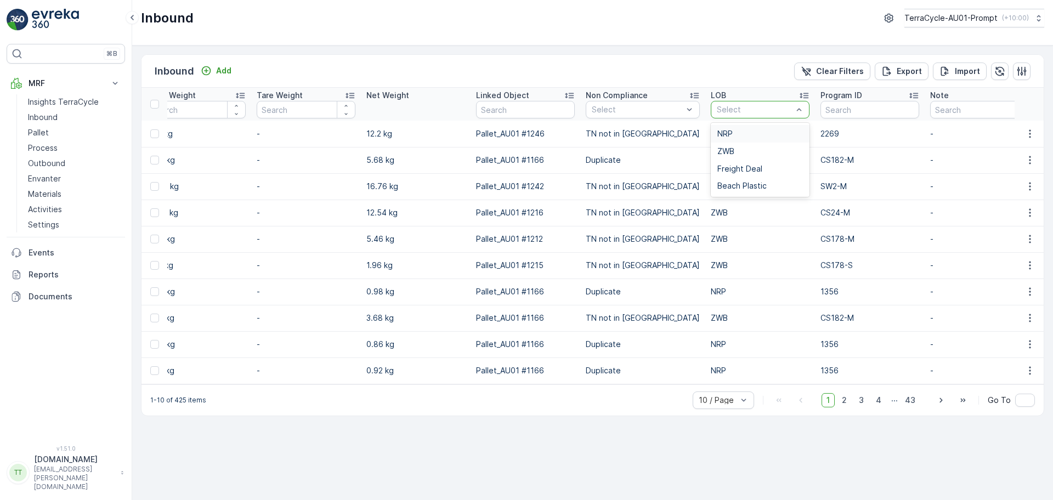
click at [717, 133] on div "NRP" at bounding box center [760, 133] width 86 height 9
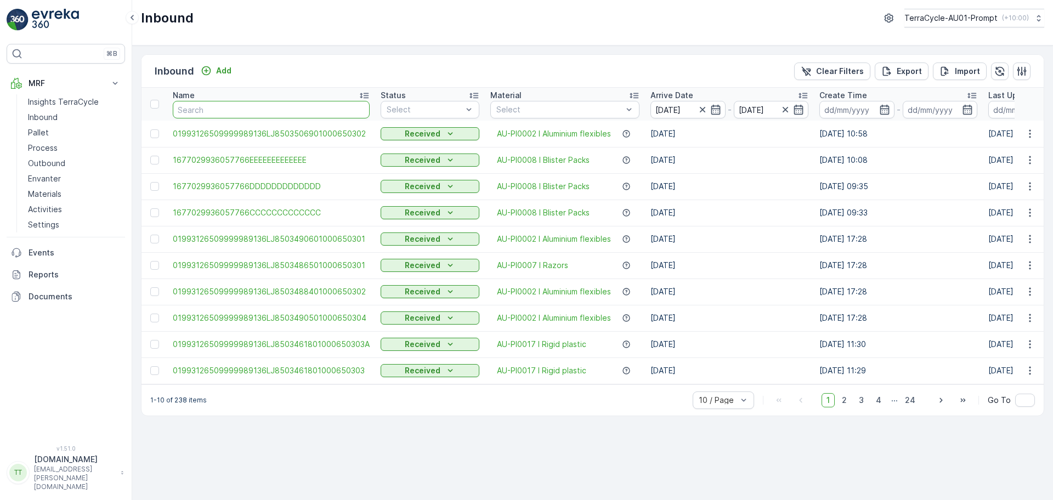
click at [253, 112] on input "text" at bounding box center [271, 110] width 197 height 18
type input "ZX"
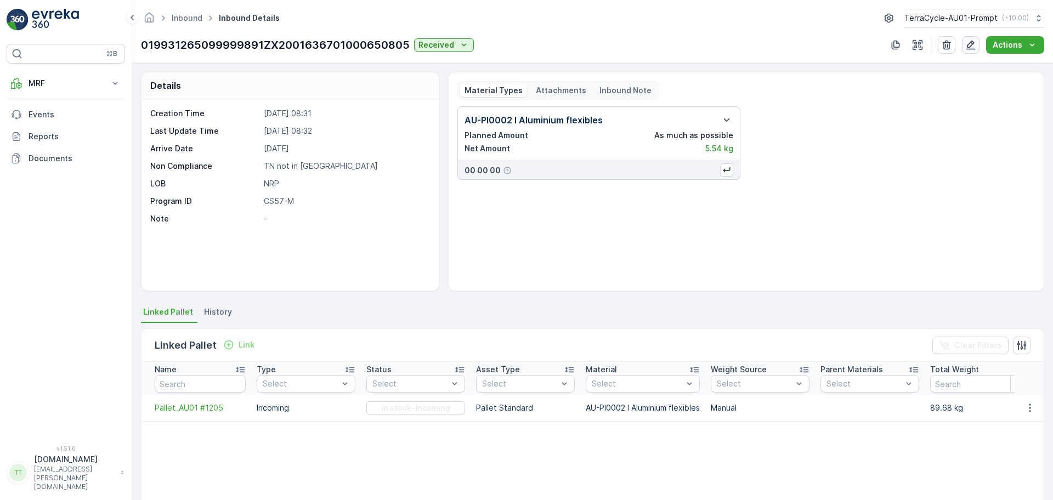
click at [972, 47] on icon "button" at bounding box center [970, 44] width 11 height 11
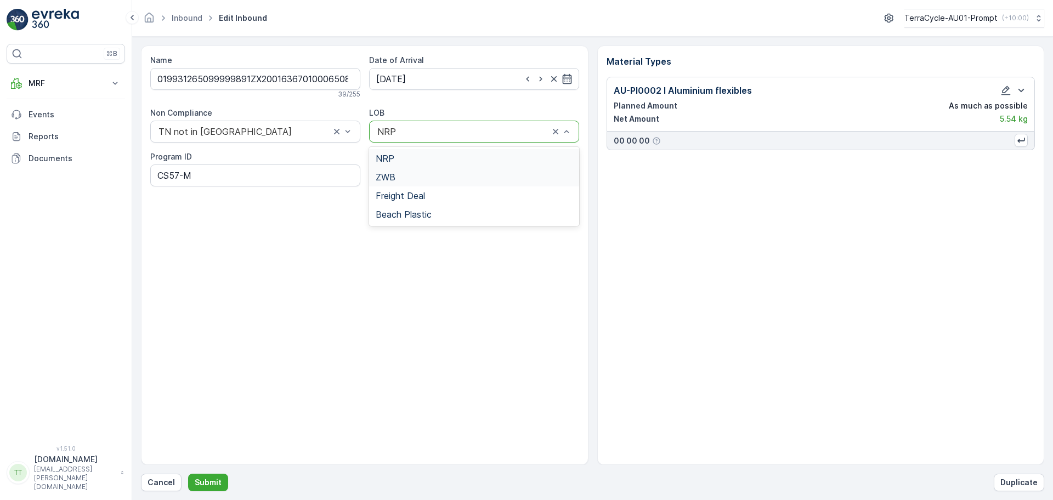
click at [411, 179] on div "ZWB" at bounding box center [474, 177] width 197 height 10
click at [202, 478] on p "Submit" at bounding box center [208, 482] width 27 height 11
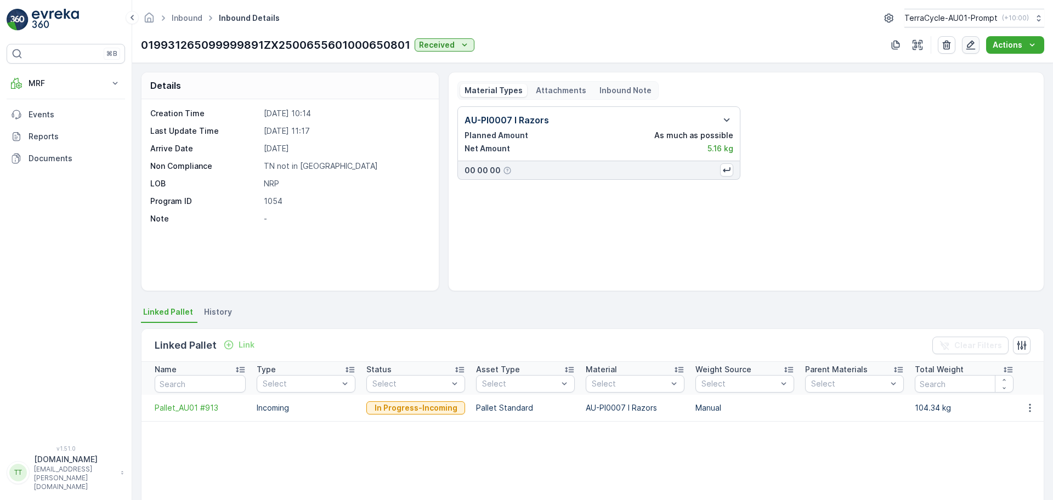
click at [967, 46] on icon "button" at bounding box center [970, 44] width 11 height 11
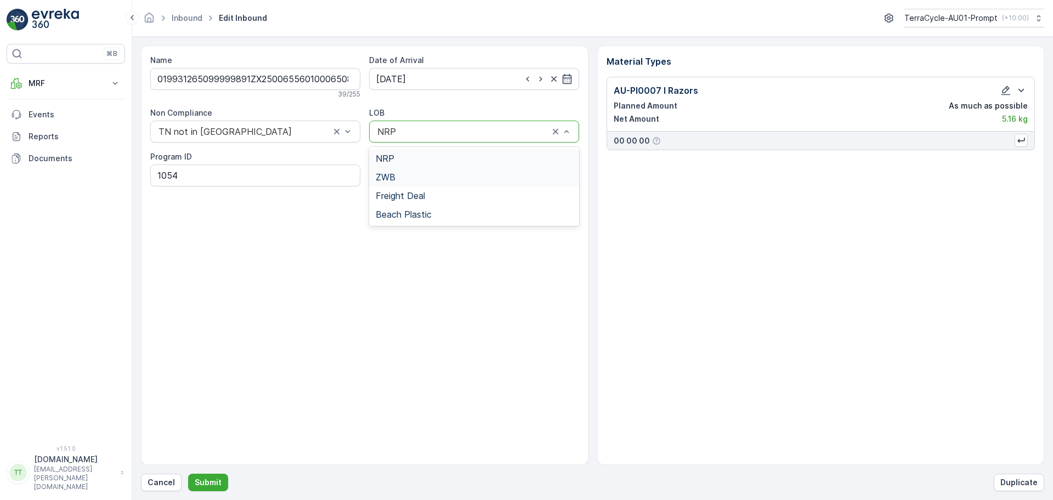
click at [403, 171] on div "ZWB" at bounding box center [474, 177] width 210 height 19
click at [205, 481] on p "Submit" at bounding box center [208, 482] width 27 height 11
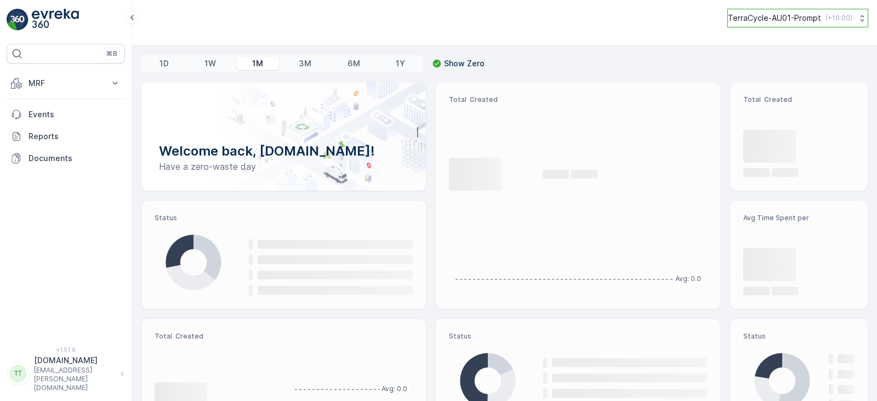
click at [762, 19] on p "TerraCycle-AU01-Prompt" at bounding box center [774, 18] width 93 height 11
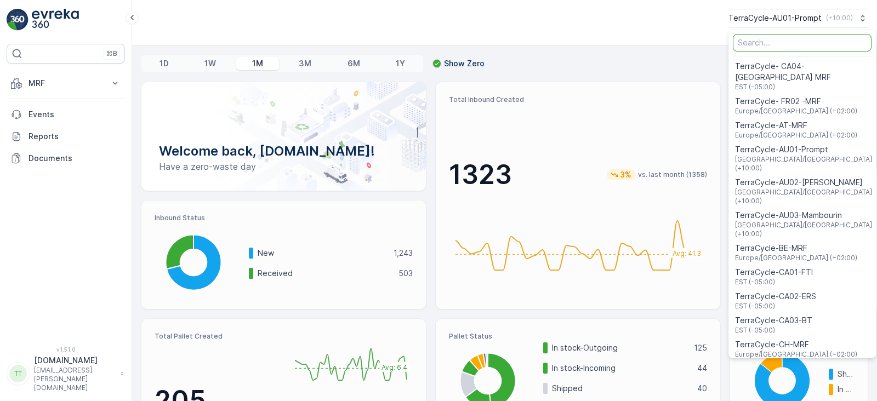
click at [763, 50] on input "Menu" at bounding box center [802, 43] width 139 height 18
type input "s"
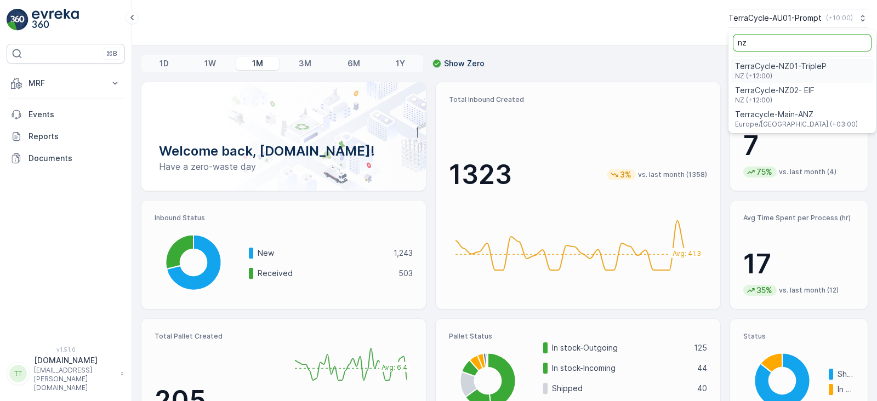
type input "nz"
click at [774, 70] on span "TerraCycle-NZ01-TripleP" at bounding box center [781, 66] width 92 height 11
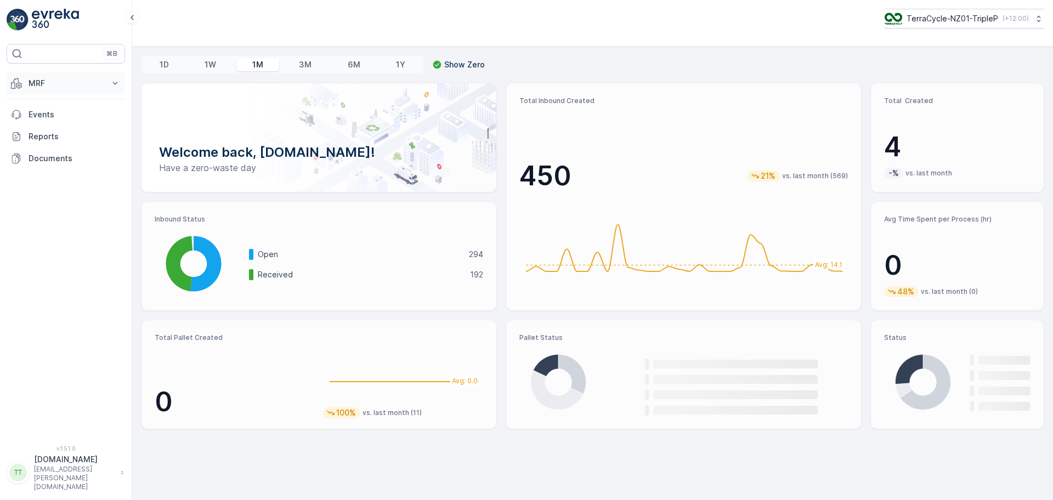
click at [66, 80] on p "MRF" at bounding box center [66, 83] width 75 height 11
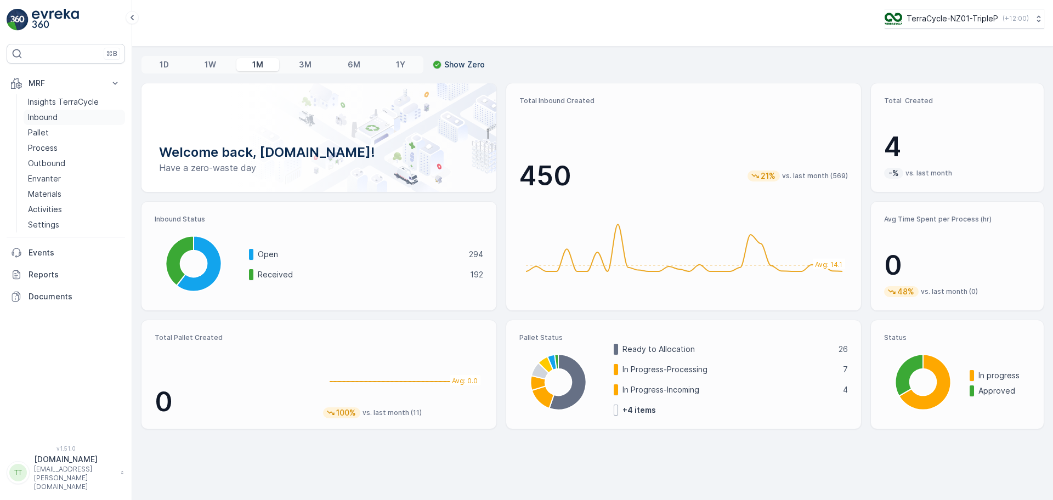
click at [57, 120] on p "Inbound" at bounding box center [43, 117] width 30 height 11
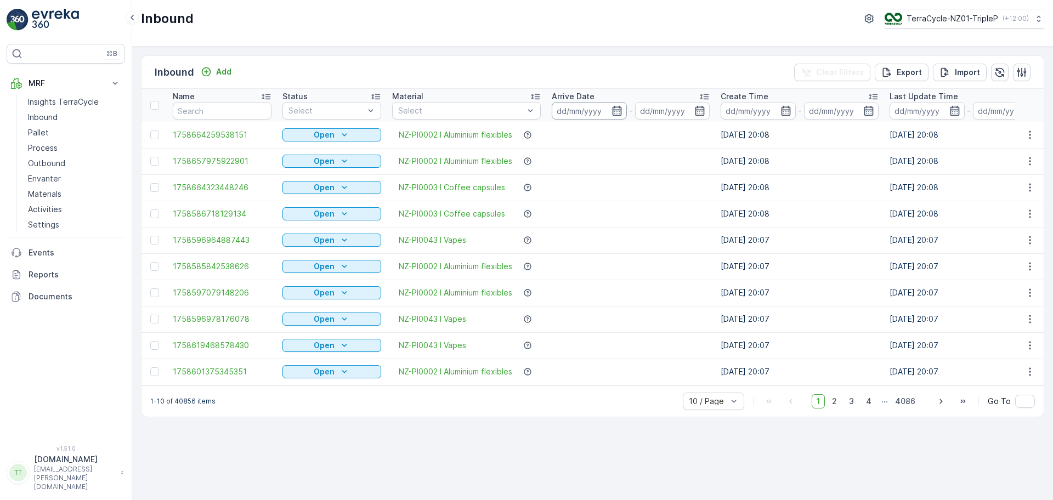
click at [572, 111] on input at bounding box center [589, 111] width 75 height 18
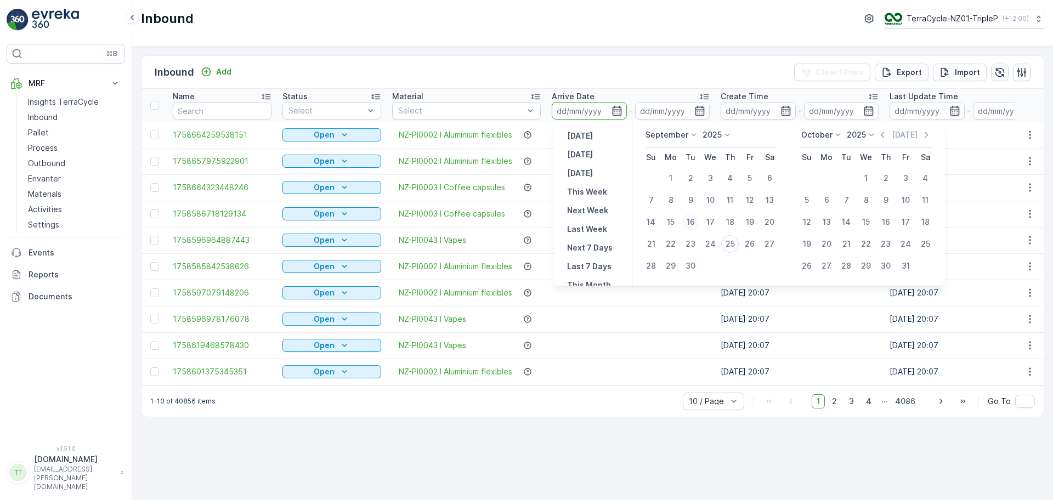
click at [689, 218] on div "16" at bounding box center [691, 222] width 18 height 18
type input "16.09.2025"
click at [729, 243] on div "25" at bounding box center [730, 244] width 18 height 18
type input "[DATE]"
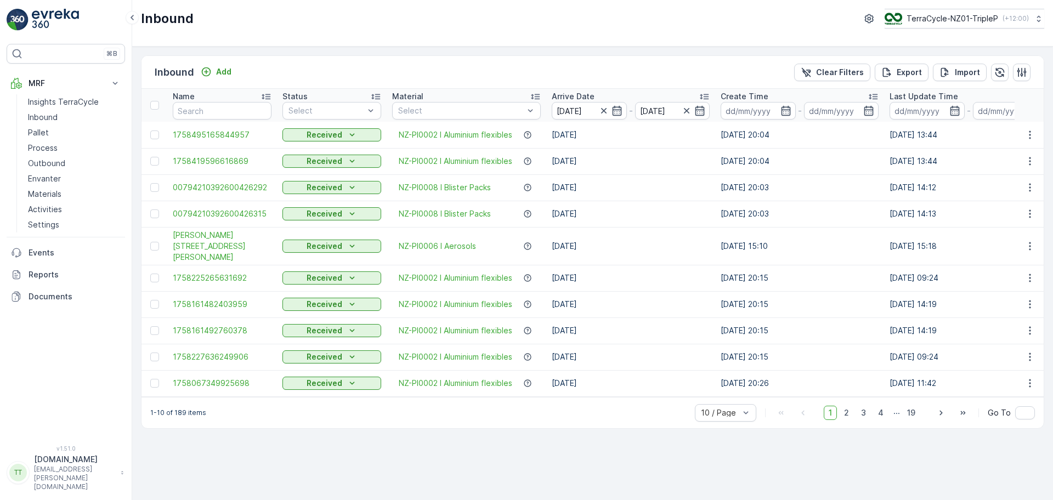
drag, startPoint x: 434, startPoint y: 434, endPoint x: 448, endPoint y: 409, distance: 28.7
click at [434, 401] on div "Inbound Add Clear Filters Export Import Name Status Select Material Select Arri…" at bounding box center [592, 274] width 921 height 454
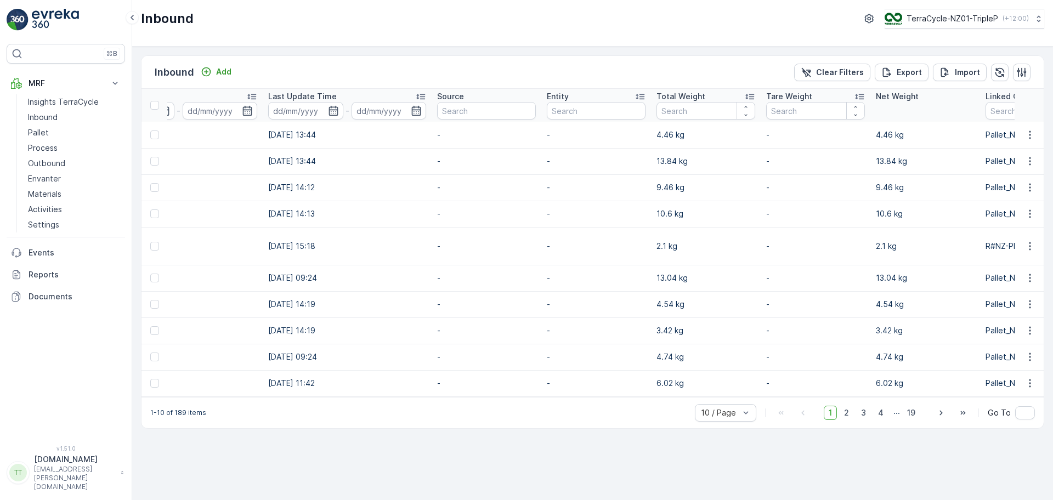
scroll to position [0, 1138]
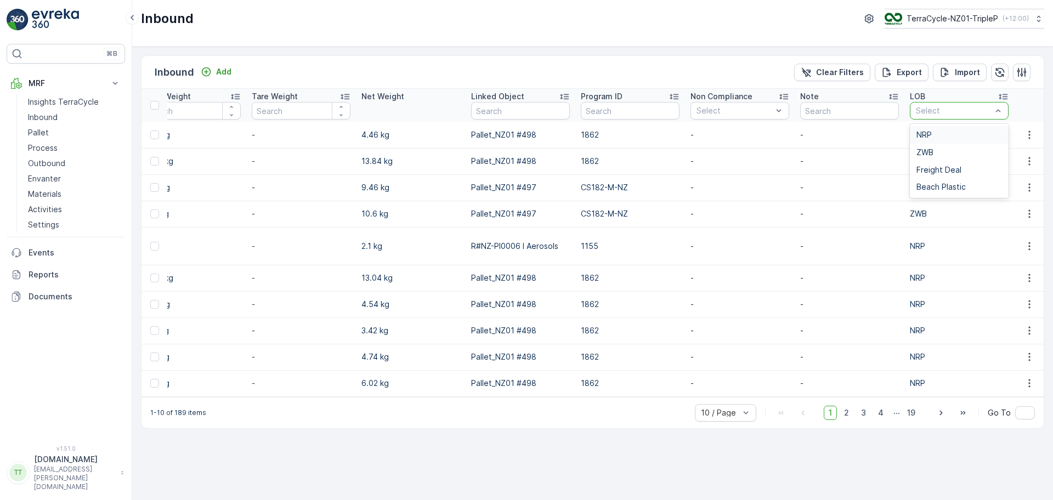
click at [877, 103] on div "Select" at bounding box center [959, 111] width 99 height 18
click at [877, 132] on div "NRP" at bounding box center [959, 135] width 86 height 9
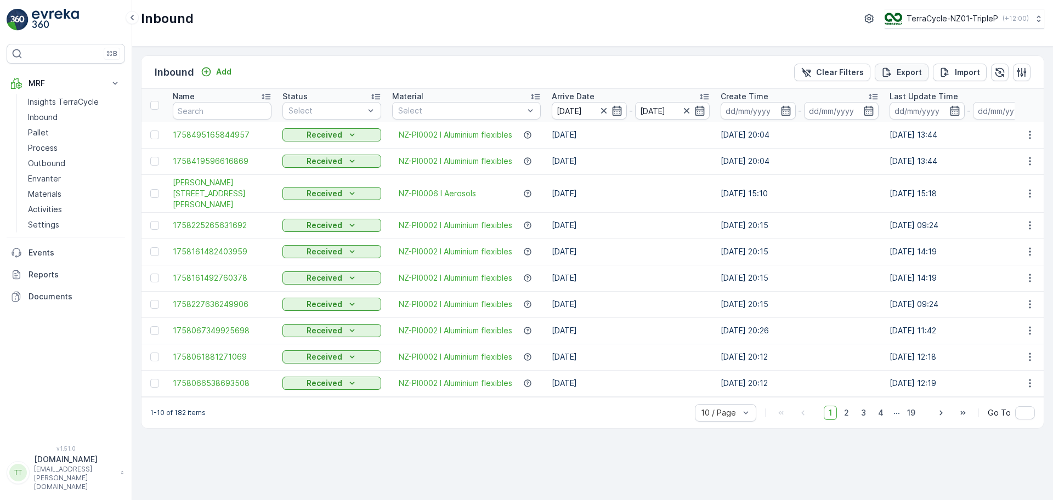
click at [877, 72] on div "Export" at bounding box center [901, 72] width 41 height 11
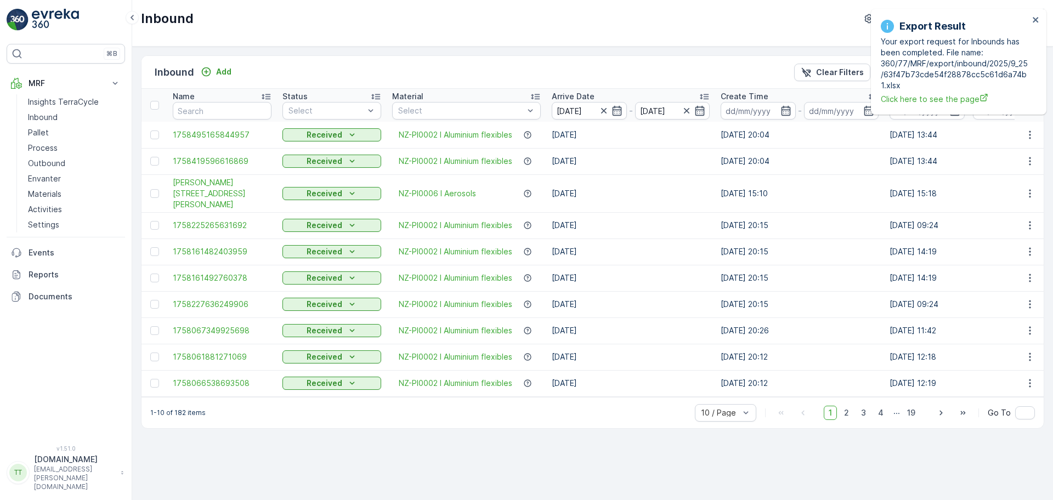
click at [330, 47] on div "Inbound Add Clear Filters Export Import Name Status Select Material Select Arri…" at bounding box center [592, 274] width 921 height 454
click at [42, 265] on link "Reports" at bounding box center [66, 275] width 118 height 22
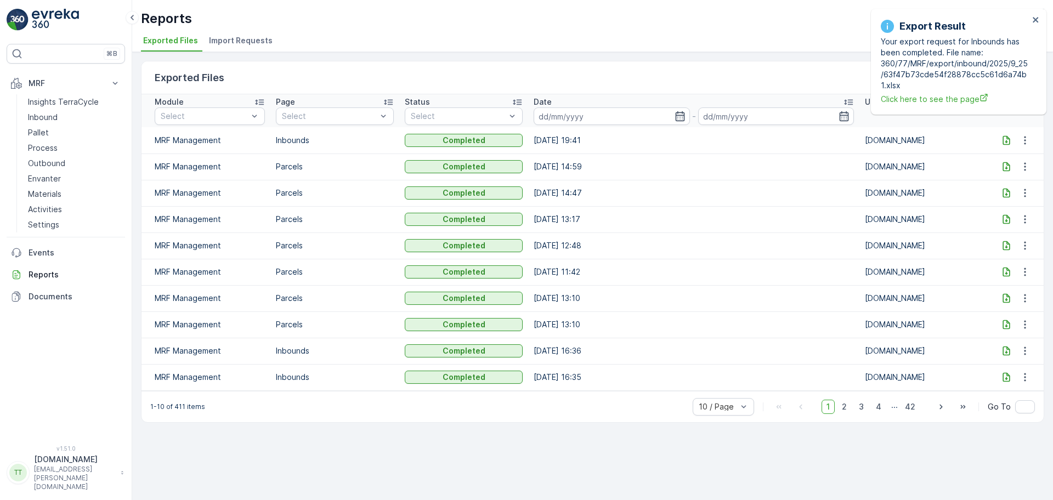
click at [877, 142] on icon at bounding box center [1006, 139] width 7 height 9
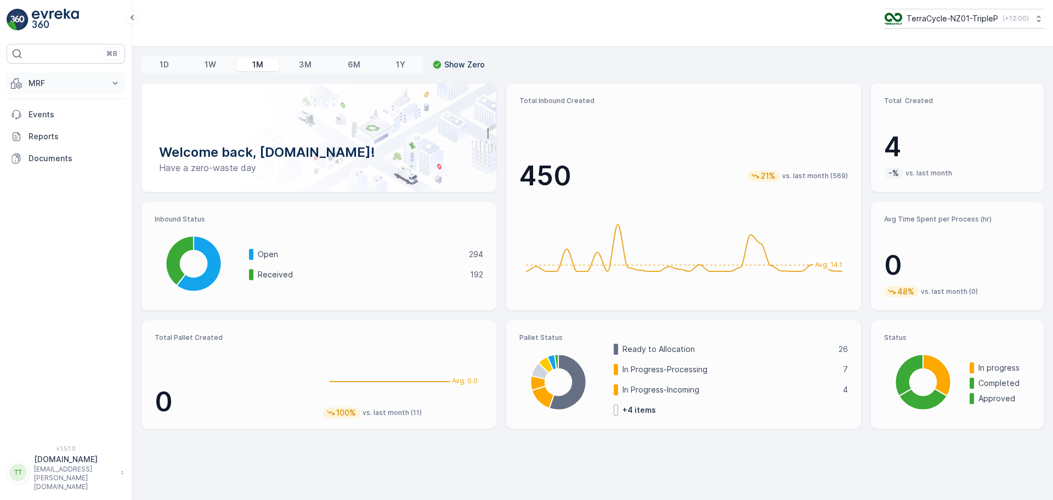
click at [81, 93] on button "MRF" at bounding box center [66, 83] width 118 height 22
click at [53, 119] on p "Inbound" at bounding box center [43, 117] width 30 height 11
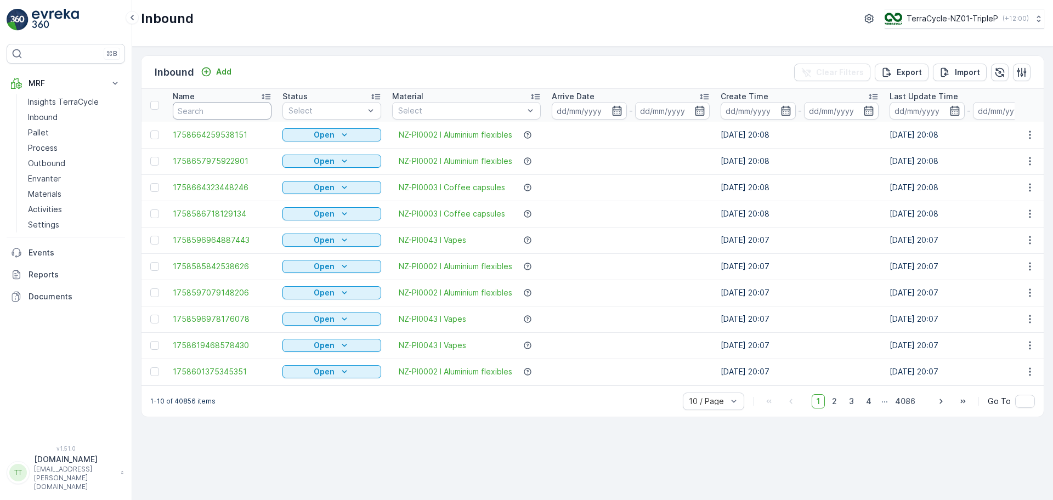
click at [217, 116] on input "text" at bounding box center [222, 111] width 99 height 18
click at [588, 111] on input at bounding box center [589, 111] width 75 height 18
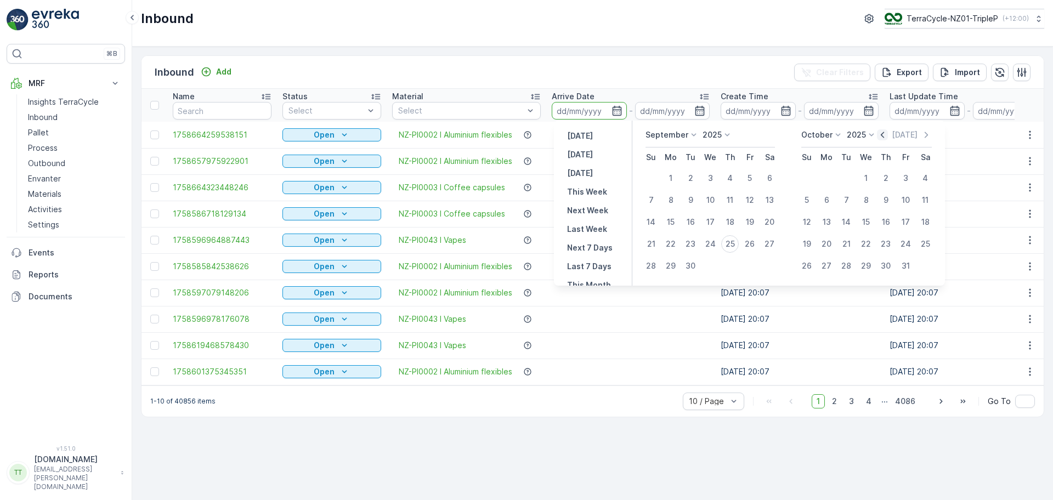
click at [774, 135] on icon "button" at bounding box center [882, 134] width 11 height 11
click at [689, 265] on div "26" at bounding box center [691, 266] width 18 height 18
type input "[DATE]"
click at [774, 242] on div "25" at bounding box center [886, 244] width 18 height 18
type input "[DATE]"
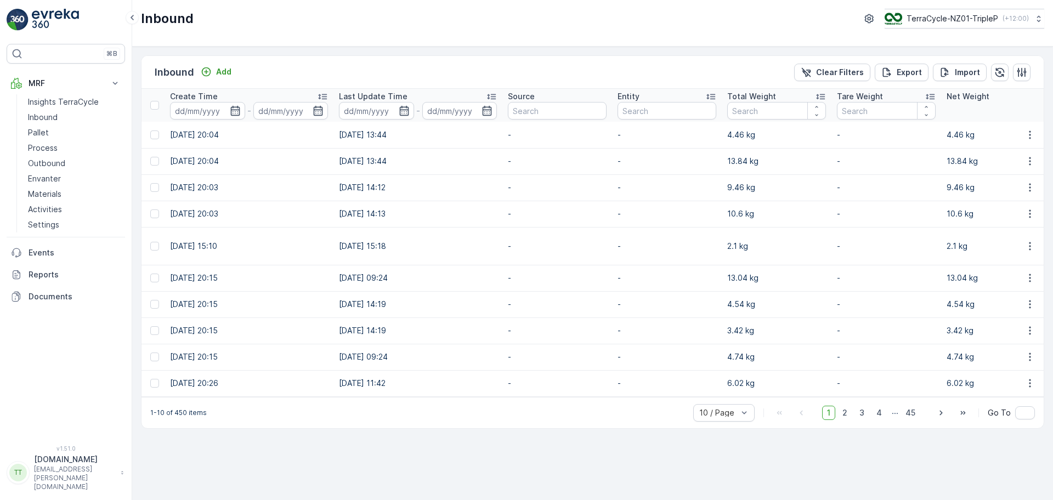
scroll to position [0, 1138]
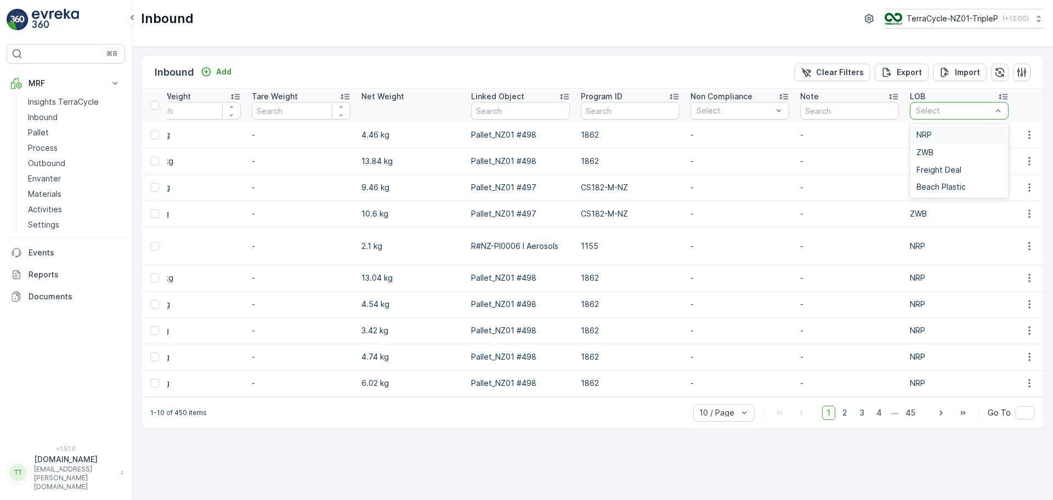
click at [774, 118] on div "Select" at bounding box center [959, 111] width 99 height 18
click at [774, 142] on div "NRP" at bounding box center [959, 135] width 99 height 18
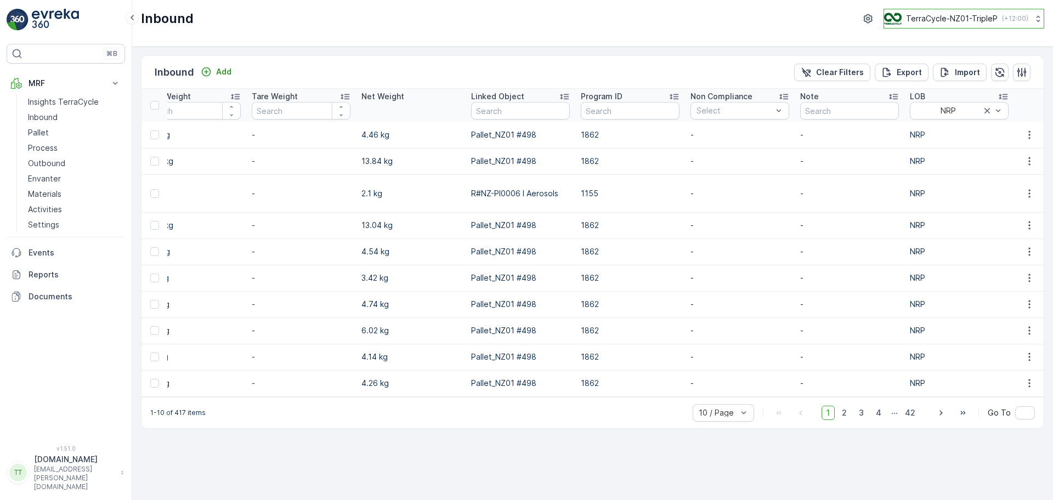
click at [774, 22] on p "TerraCycle-NZ01-TripleP" at bounding box center [952, 18] width 92 height 11
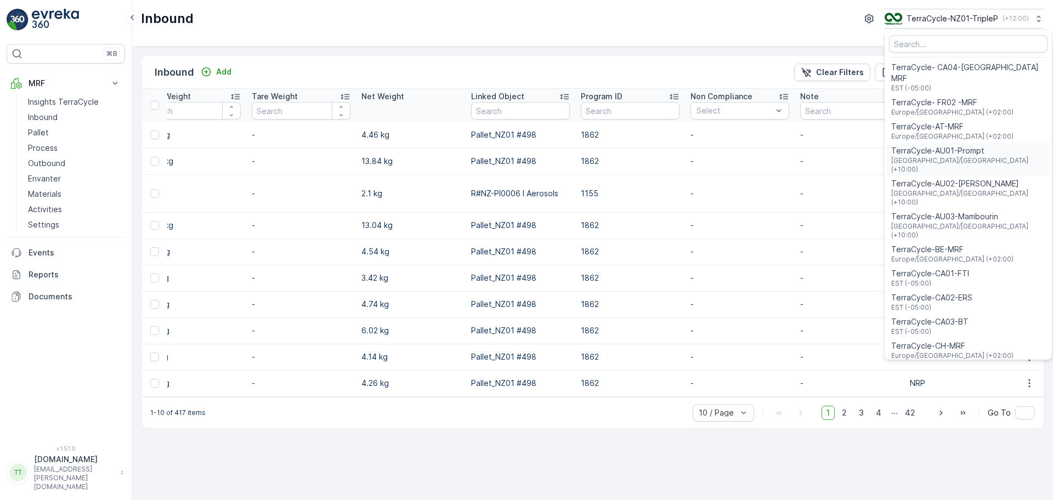
click at [774, 156] on span "[GEOGRAPHIC_DATA]/[GEOGRAPHIC_DATA] (+10:00)" at bounding box center [968, 165] width 154 height 18
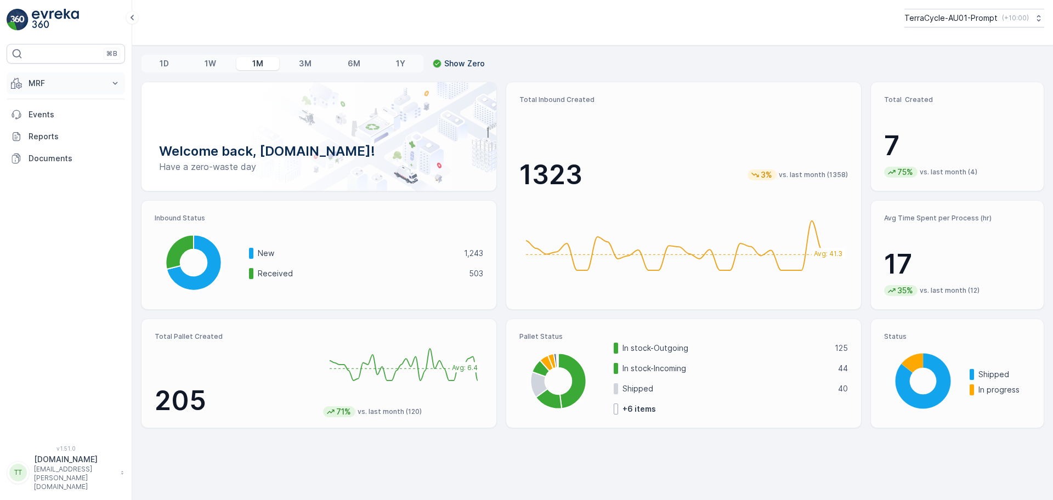
click at [53, 82] on p "MRF" at bounding box center [66, 83] width 75 height 11
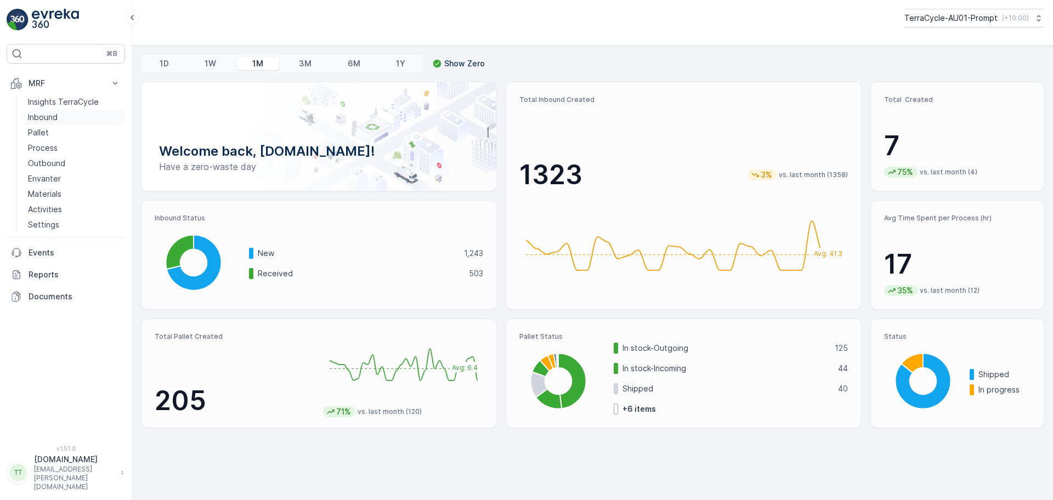
click at [46, 120] on p "Inbound" at bounding box center [43, 117] width 30 height 11
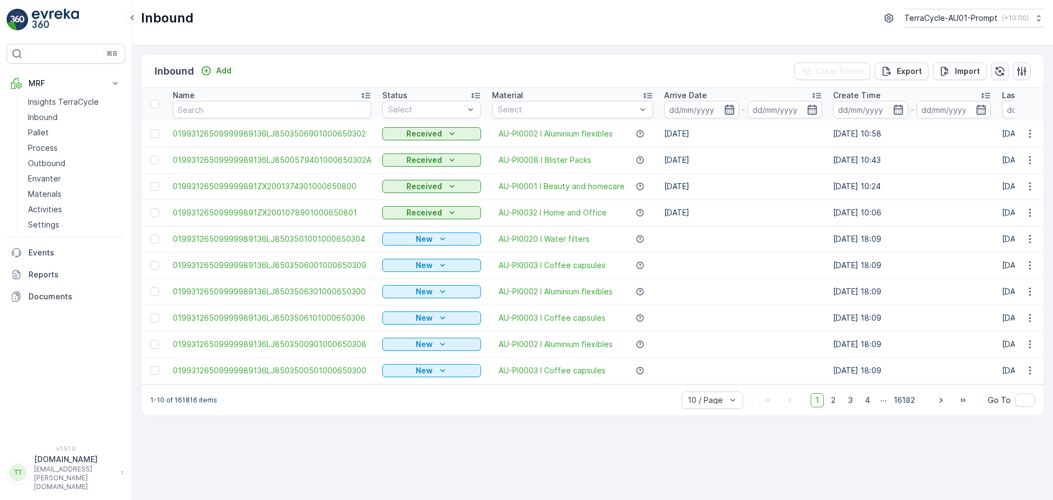
click at [724, 106] on icon "button" at bounding box center [729, 109] width 11 height 11
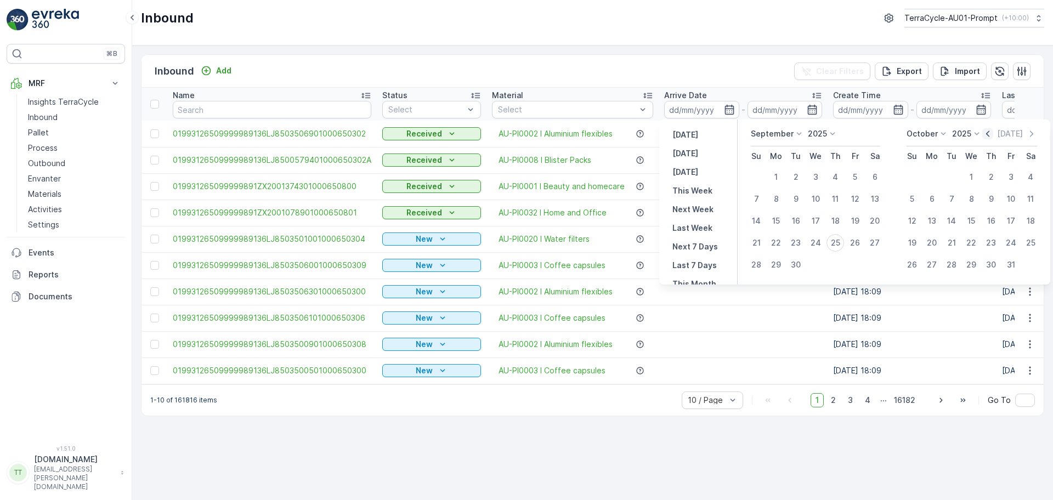
click at [989, 133] on icon "button" at bounding box center [987, 133] width 11 height 11
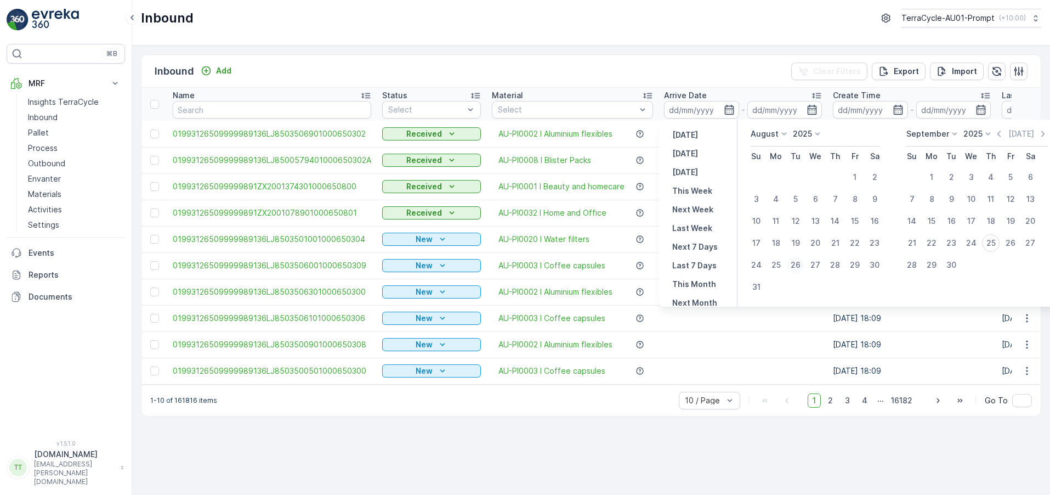
click at [796, 263] on div "26" at bounding box center [796, 265] width 18 height 18
type input "[DATE]"
click at [993, 243] on div "25" at bounding box center [991, 243] width 18 height 18
type input "[DATE]"
click at [796, 268] on div "26" at bounding box center [796, 265] width 18 height 18
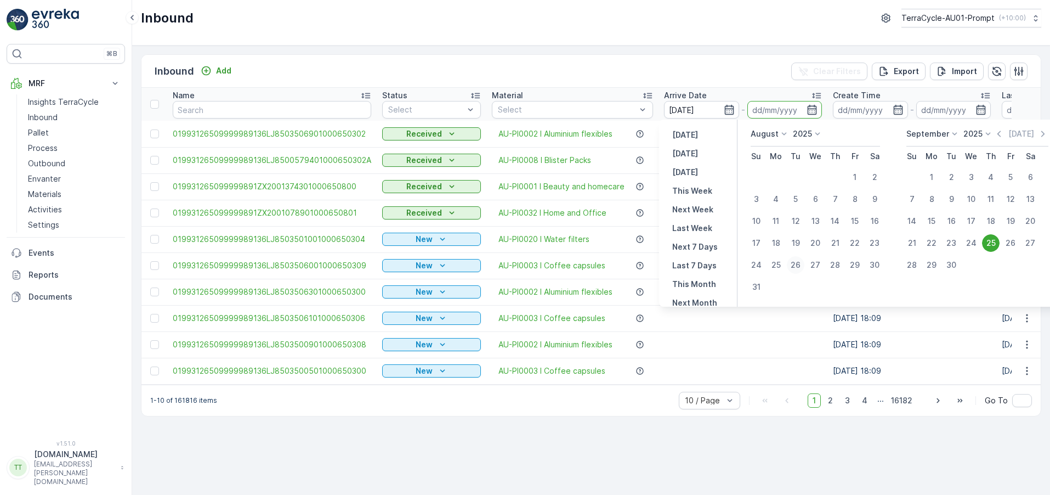
type input "[DATE]"
click at [985, 241] on div "25" at bounding box center [991, 243] width 18 height 18
type input "[DATE]"
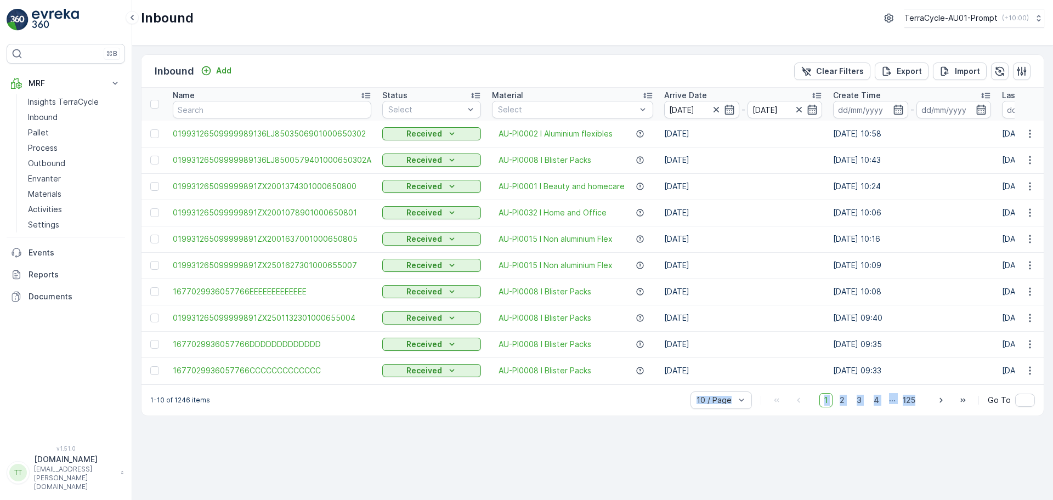
drag, startPoint x: 475, startPoint y: 390, endPoint x: 963, endPoint y: 390, distance: 487.5
click at [963, 390] on div "1-10 of 1246 items 10 / Page 1 2 3 4 ... 125 Go To" at bounding box center [592, 399] width 902 height 31
click at [476, 410] on div "1-10 of 1246 items 10 / Page 1 2 3 4 ... 125 Go To" at bounding box center [592, 399] width 902 height 31
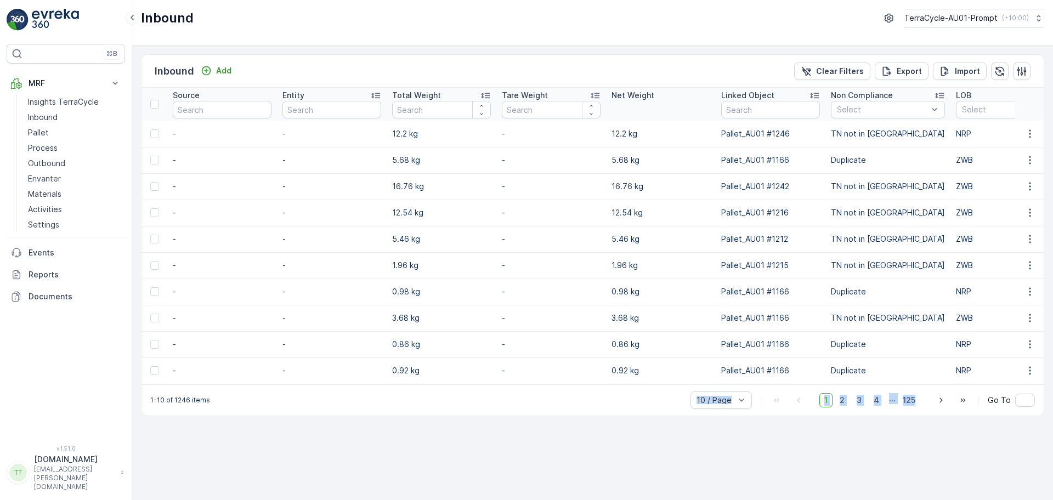
scroll to position [0, 1172]
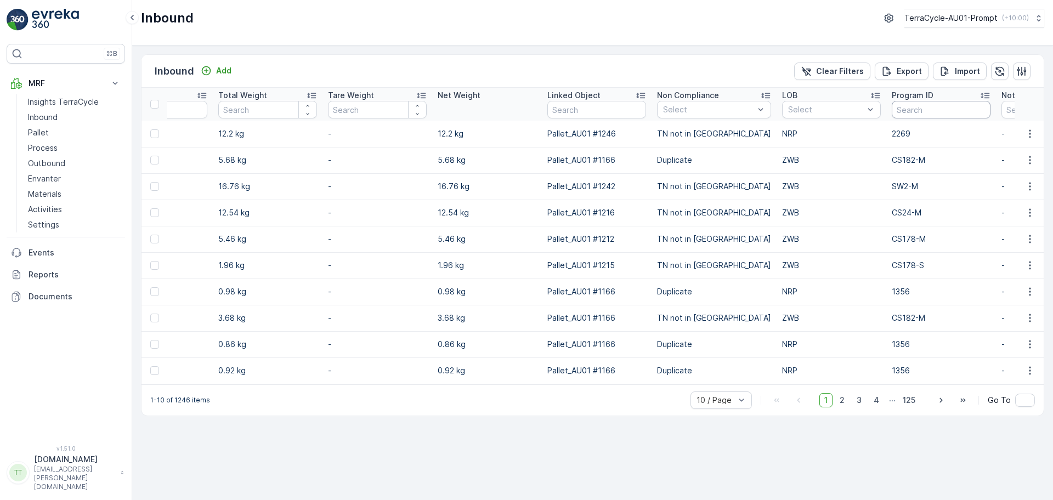
click at [905, 109] on input "text" at bounding box center [941, 110] width 99 height 18
click at [1001, 113] on input "text" at bounding box center [1050, 110] width 99 height 18
drag, startPoint x: 806, startPoint y: 134, endPoint x: 792, endPoint y: 142, distance: 15.7
click at [805, 134] on div "NRP" at bounding box center [832, 133] width 86 height 9
